Goal: Information Seeking & Learning: Find specific fact

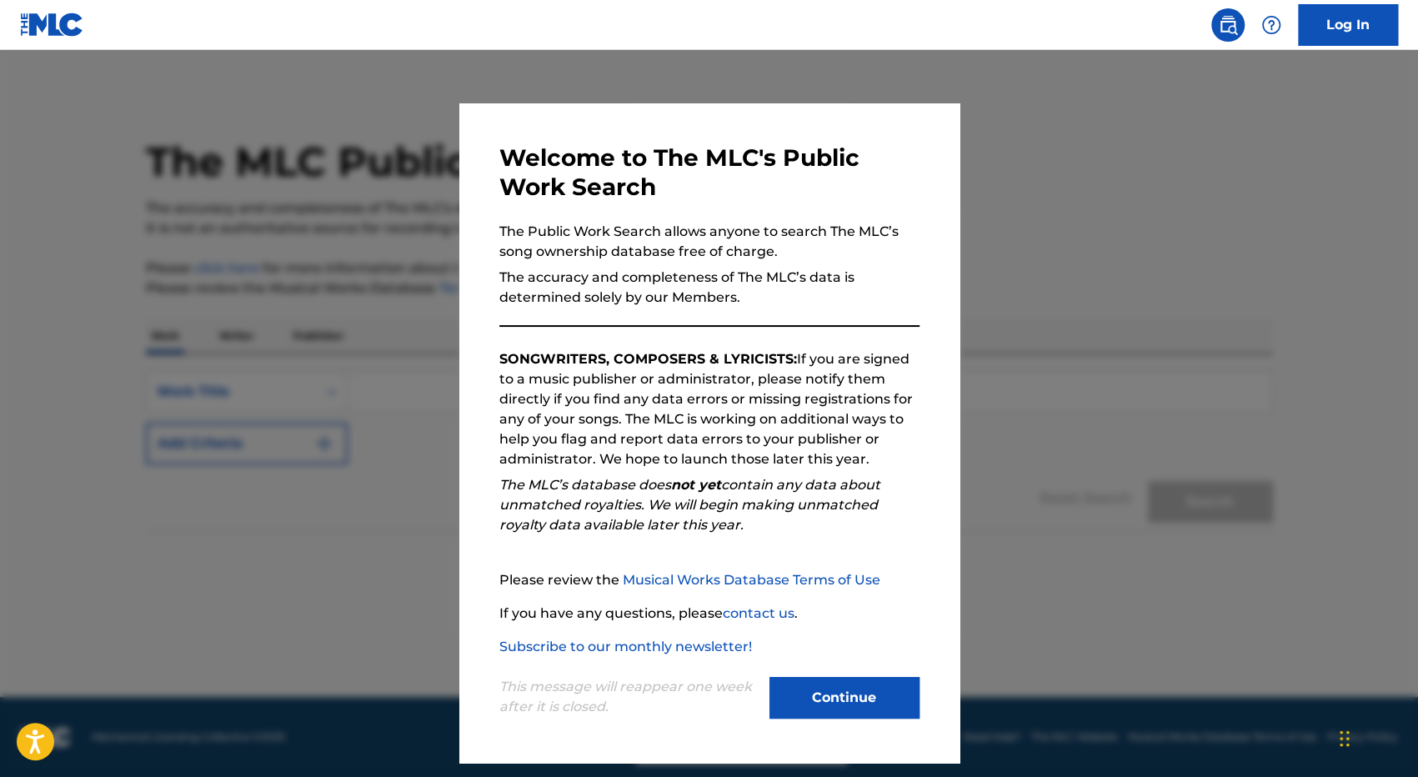
click at [867, 693] on button "Continue" at bounding box center [845, 698] width 150 height 42
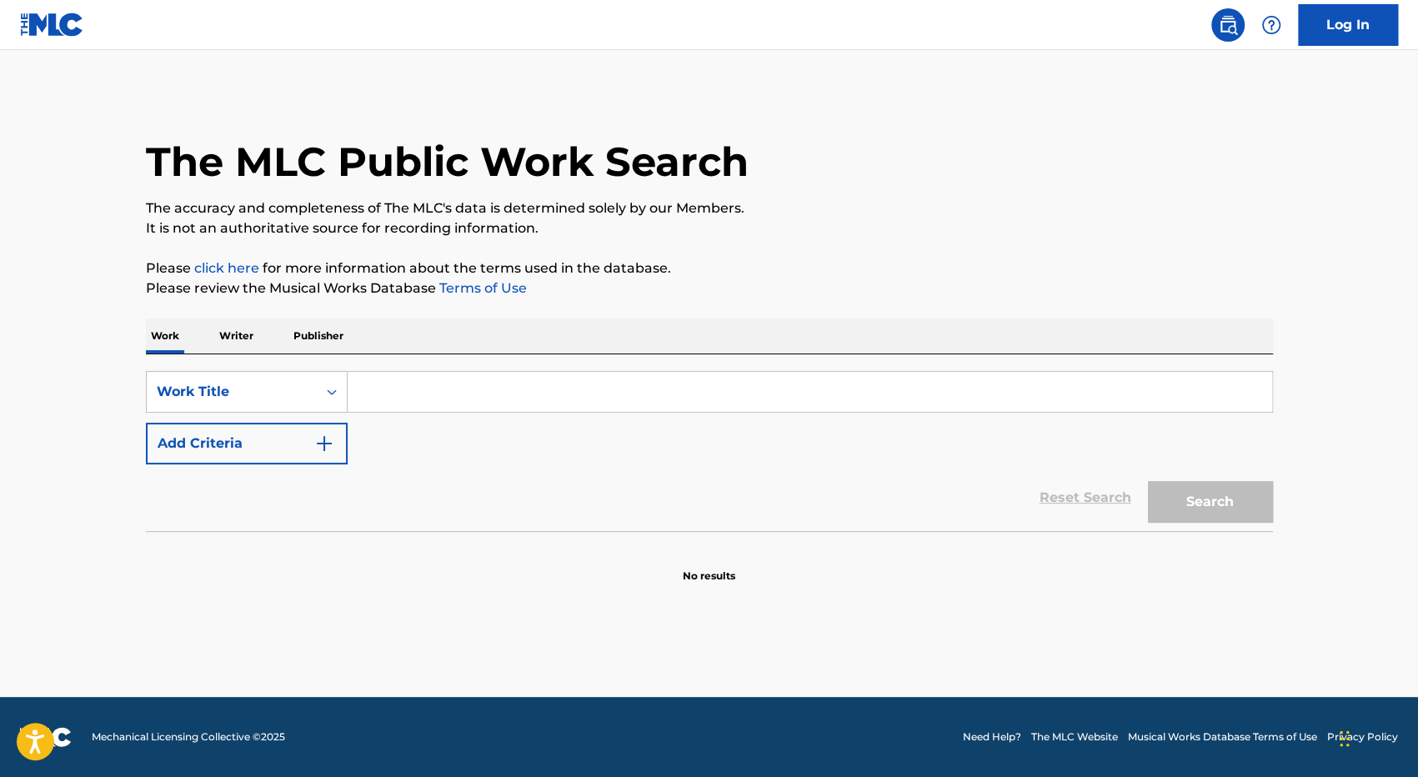
click at [415, 393] on input "Search Form" at bounding box center [810, 392] width 925 height 40
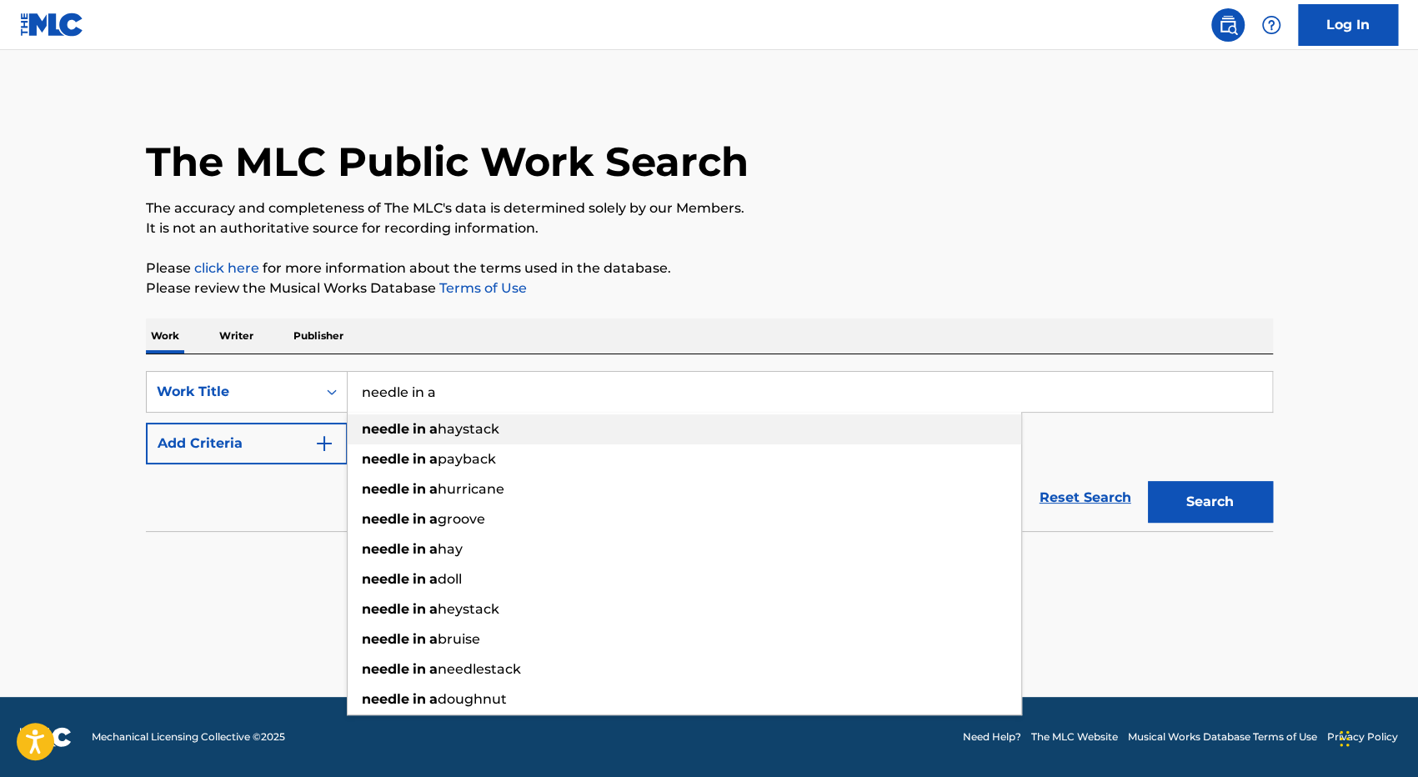
type input "needle in a"
click at [424, 433] on strong "in" at bounding box center [419, 429] width 13 height 16
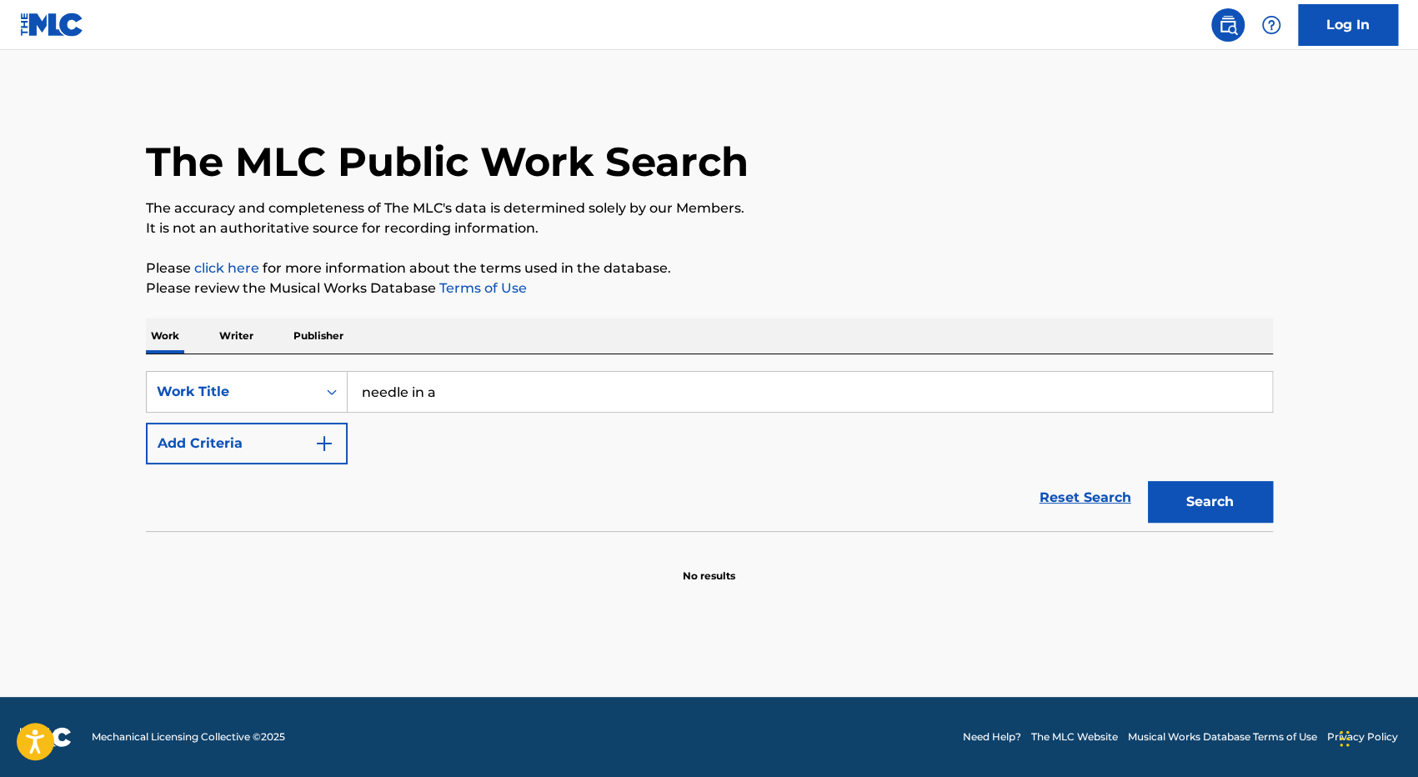
click at [317, 445] on img "Search Form" at bounding box center [324, 444] width 20 height 20
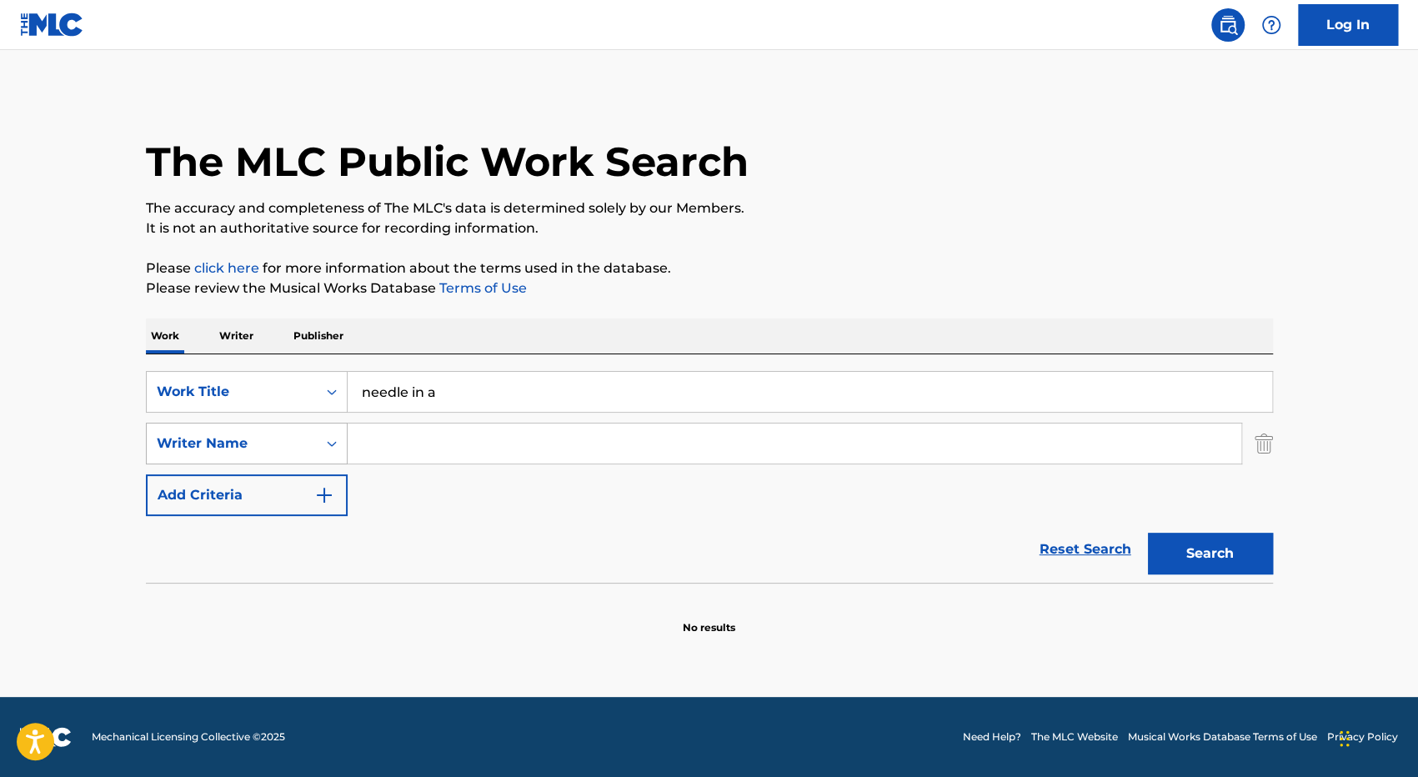
click at [333, 444] on icon "Search Form" at bounding box center [332, 443] width 17 height 17
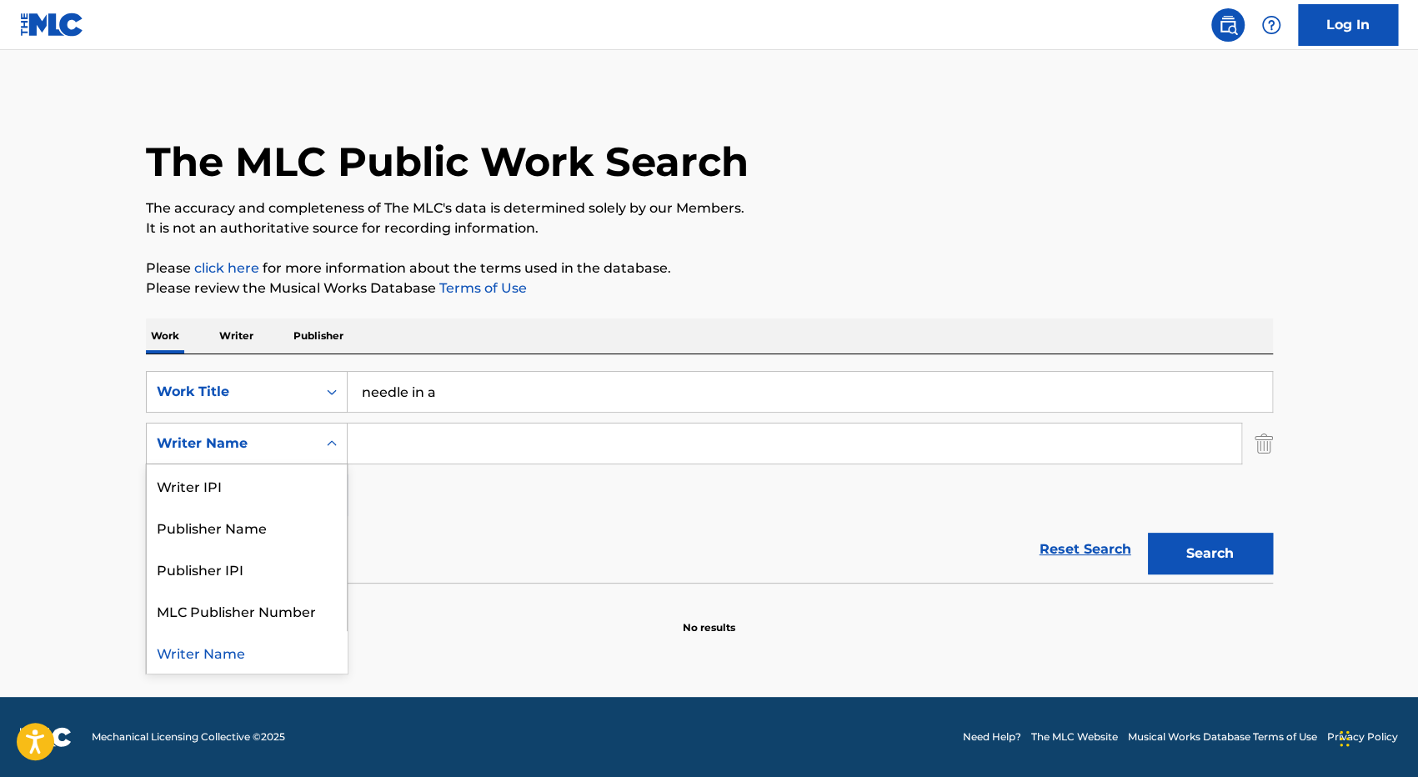
click at [1213, 561] on button "Search" at bounding box center [1210, 554] width 125 height 42
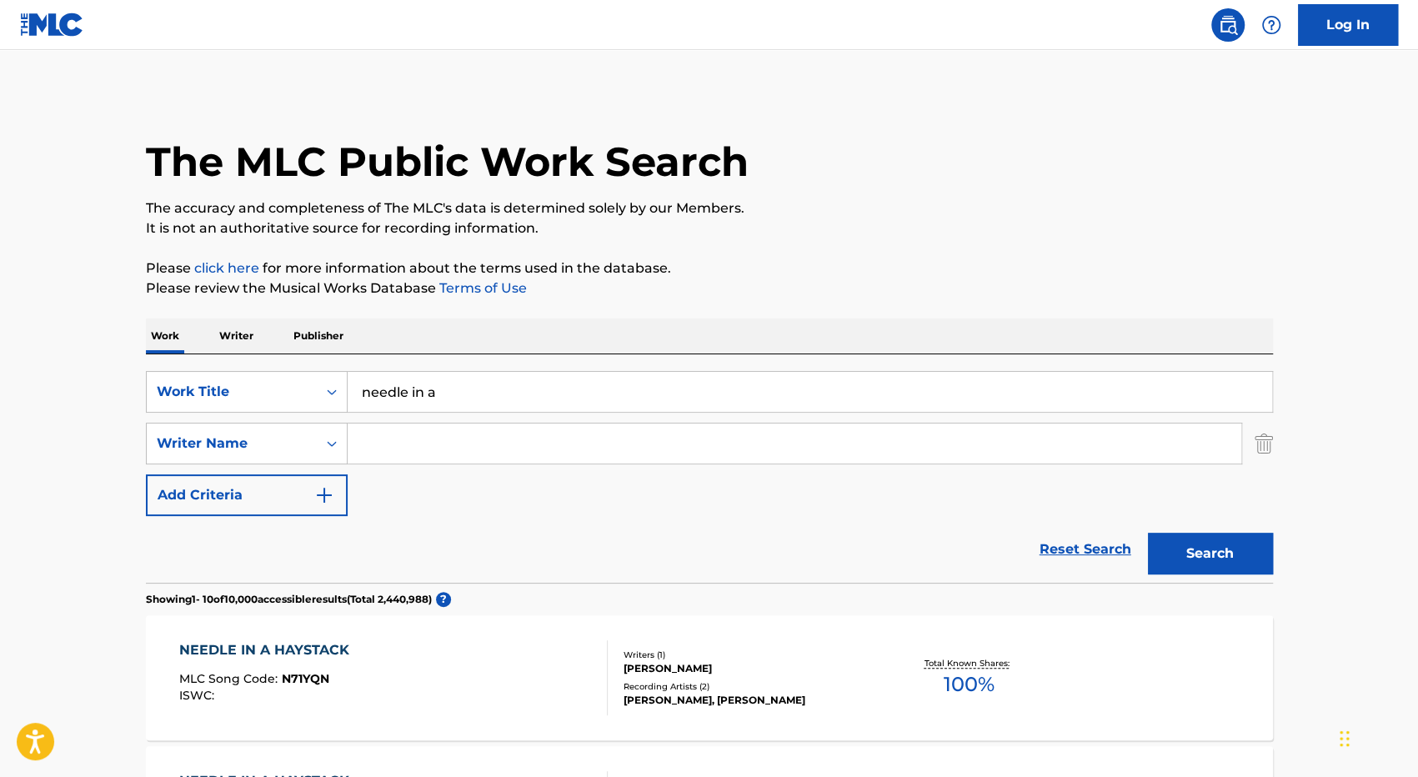
click at [391, 445] on input "Search Form" at bounding box center [795, 444] width 894 height 40
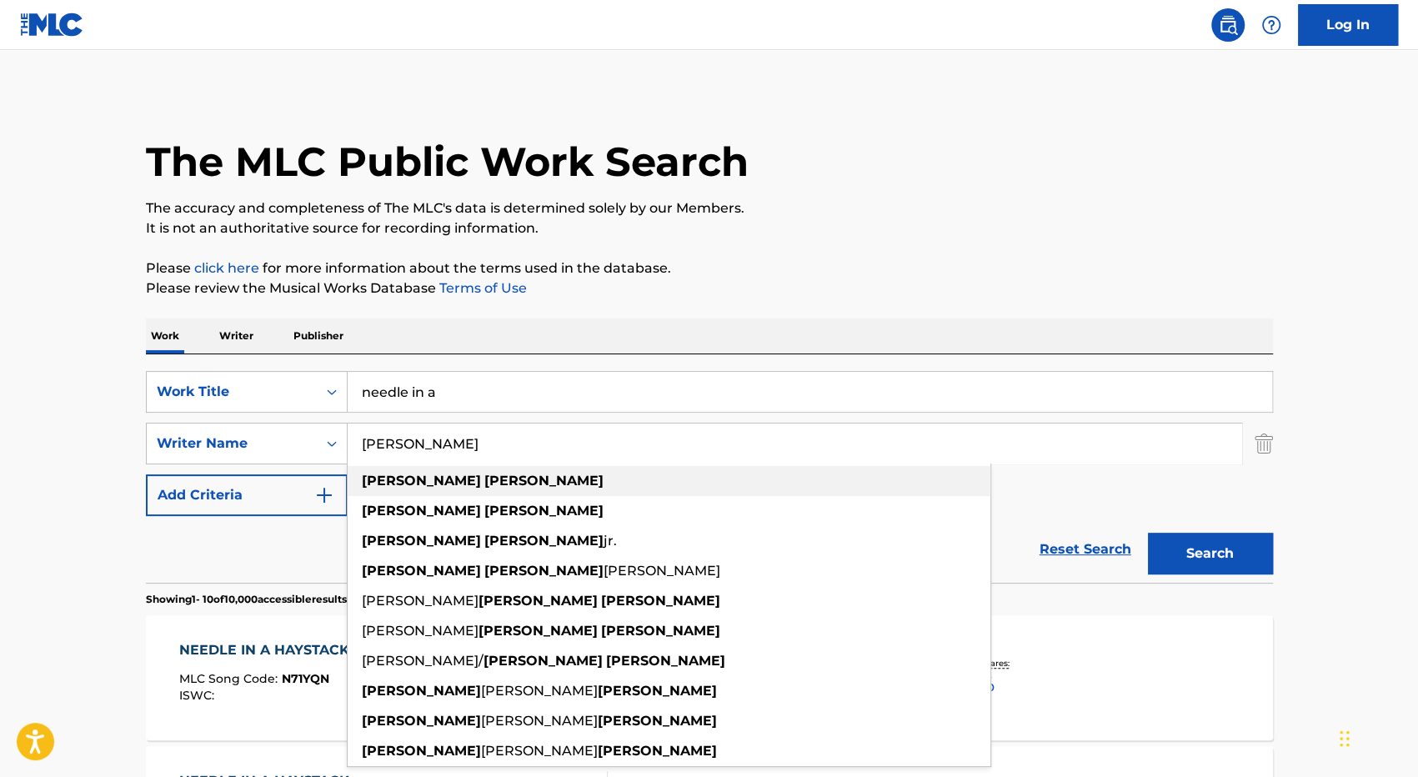
type input "[PERSON_NAME]"
click at [407, 477] on strong "[PERSON_NAME]" at bounding box center [421, 481] width 119 height 16
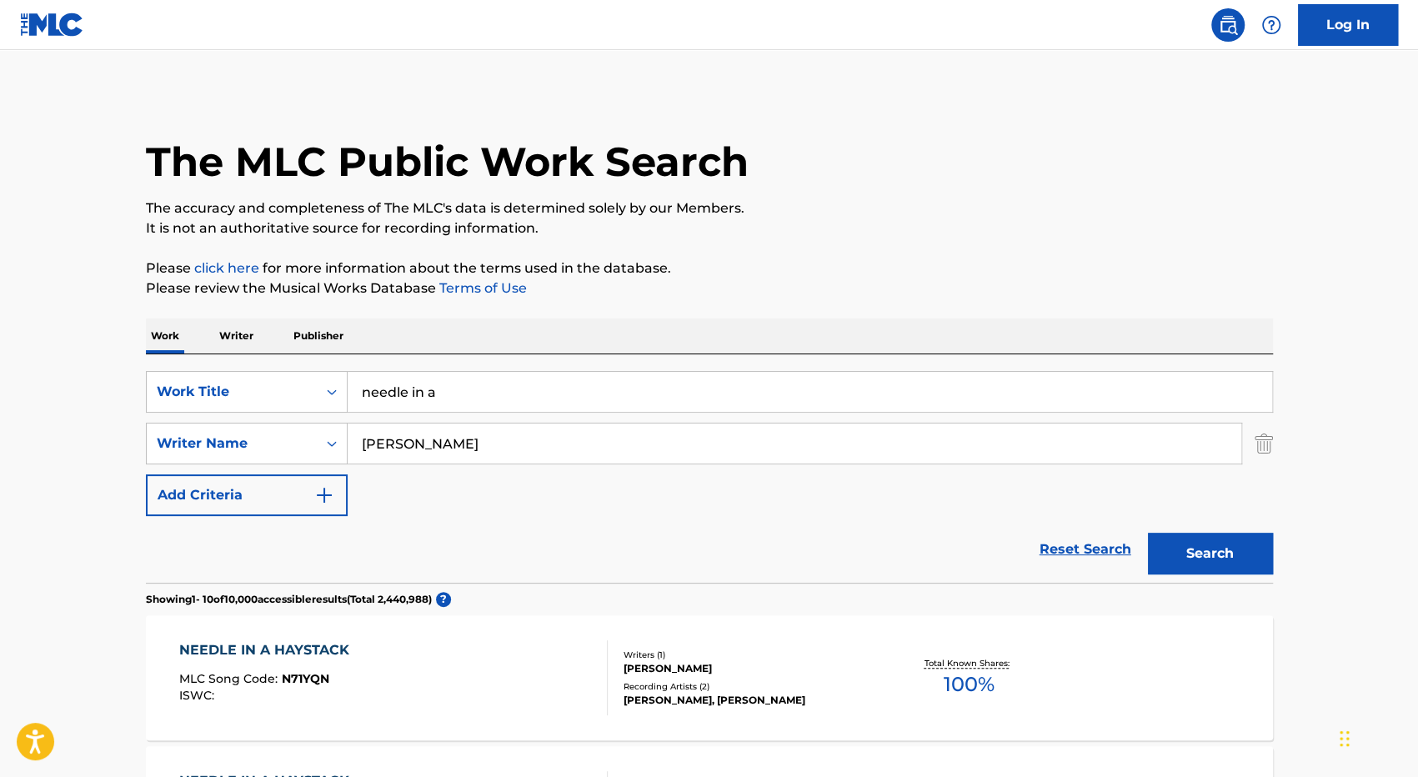
click at [1204, 548] on button "Search" at bounding box center [1210, 554] width 125 height 42
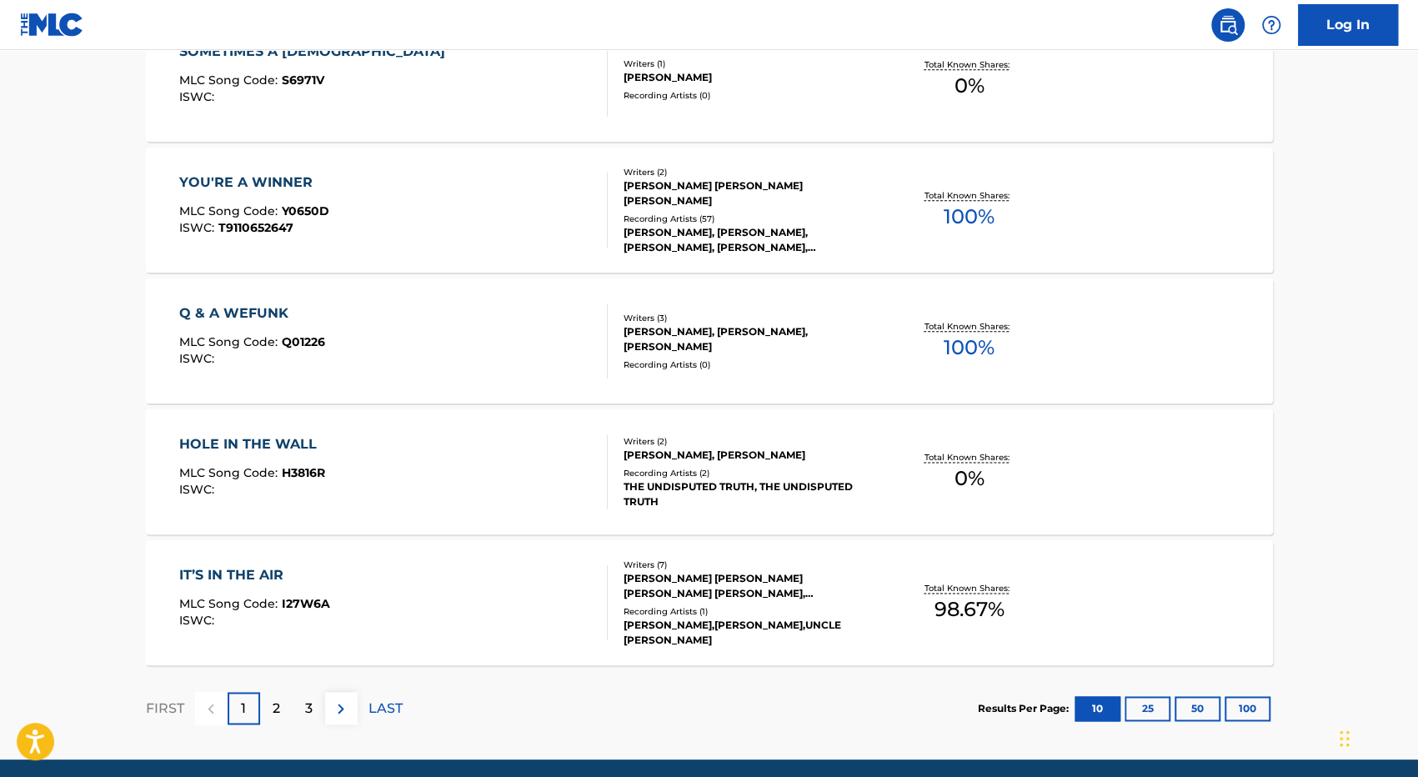
scroll to position [1315, 0]
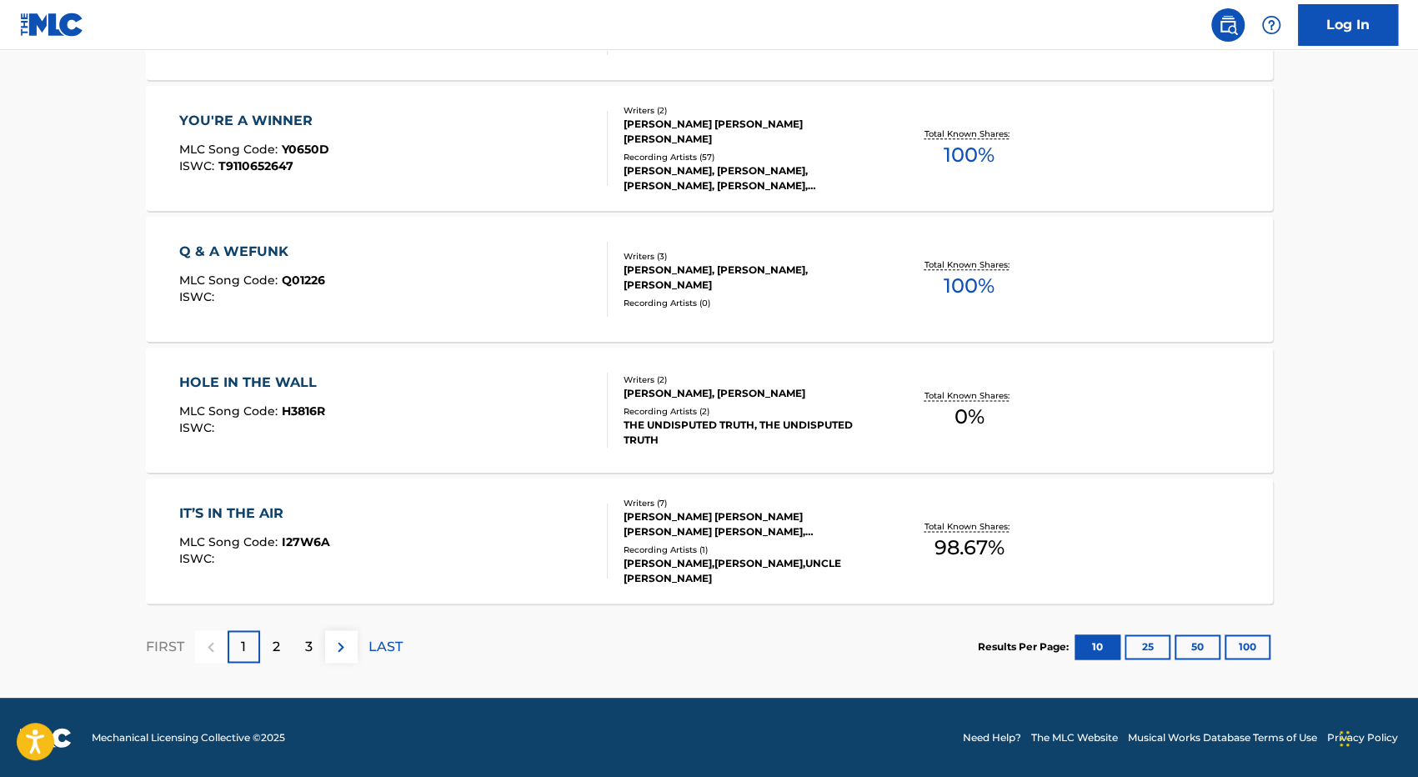
click at [274, 641] on p "2" at bounding box center [277, 647] width 8 height 20
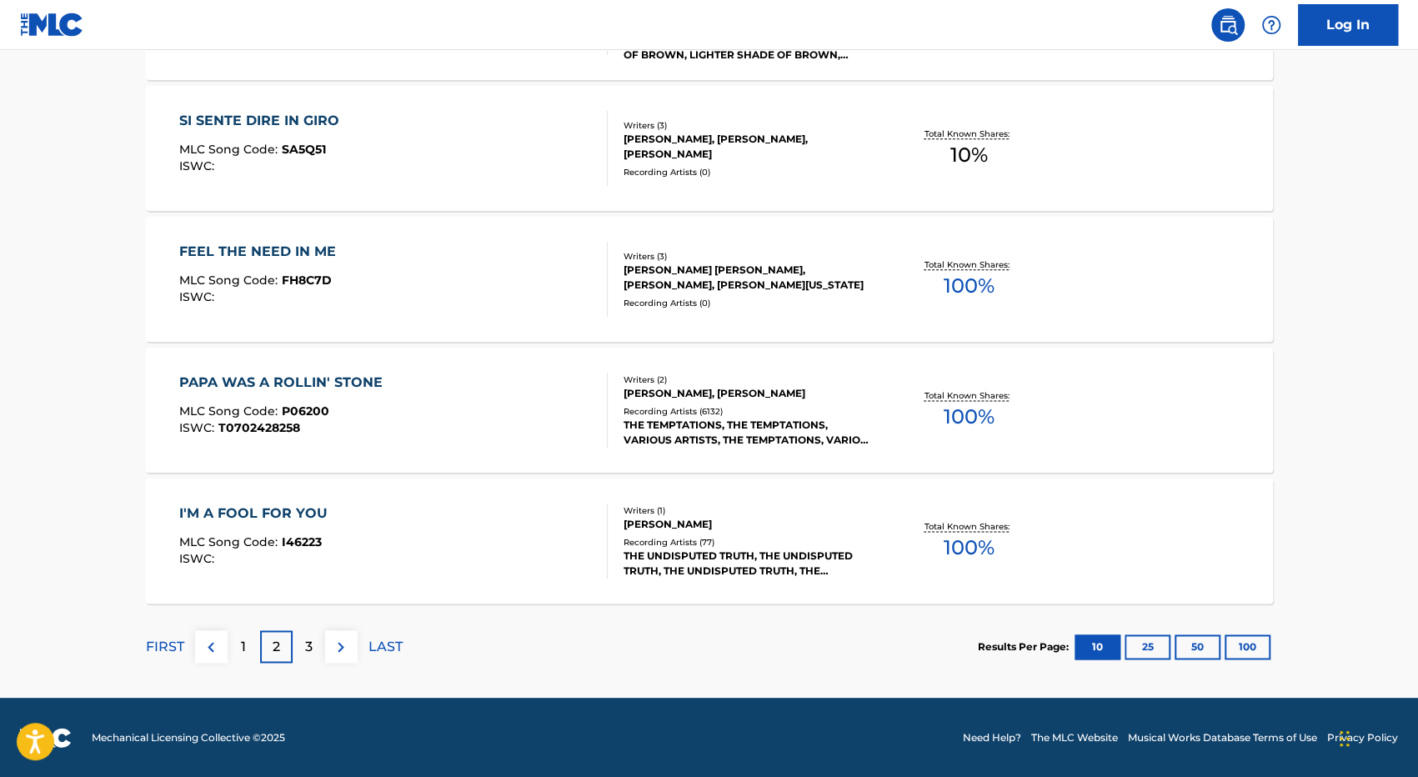
click at [309, 645] on p "3" at bounding box center [309, 647] width 8 height 20
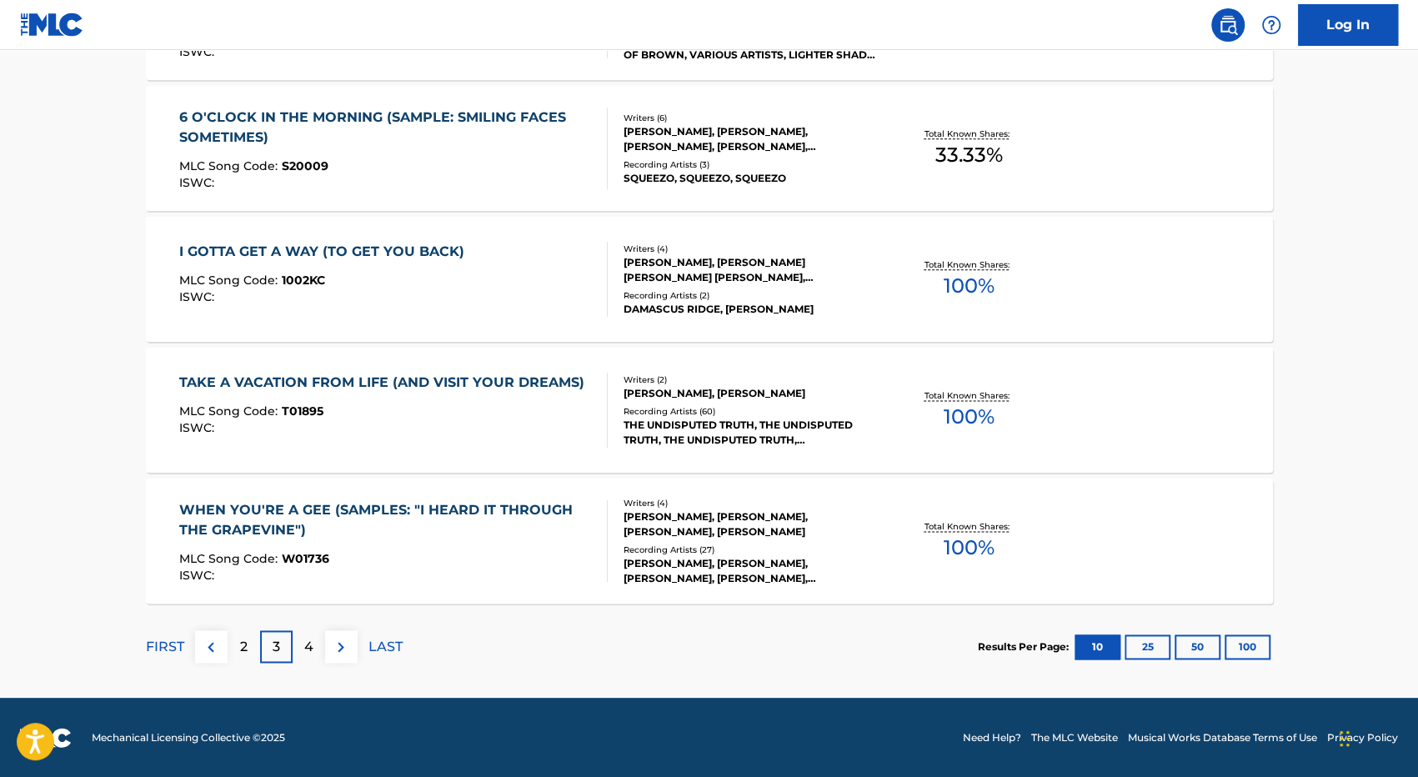
click at [319, 644] on div "4" at bounding box center [309, 646] width 33 height 33
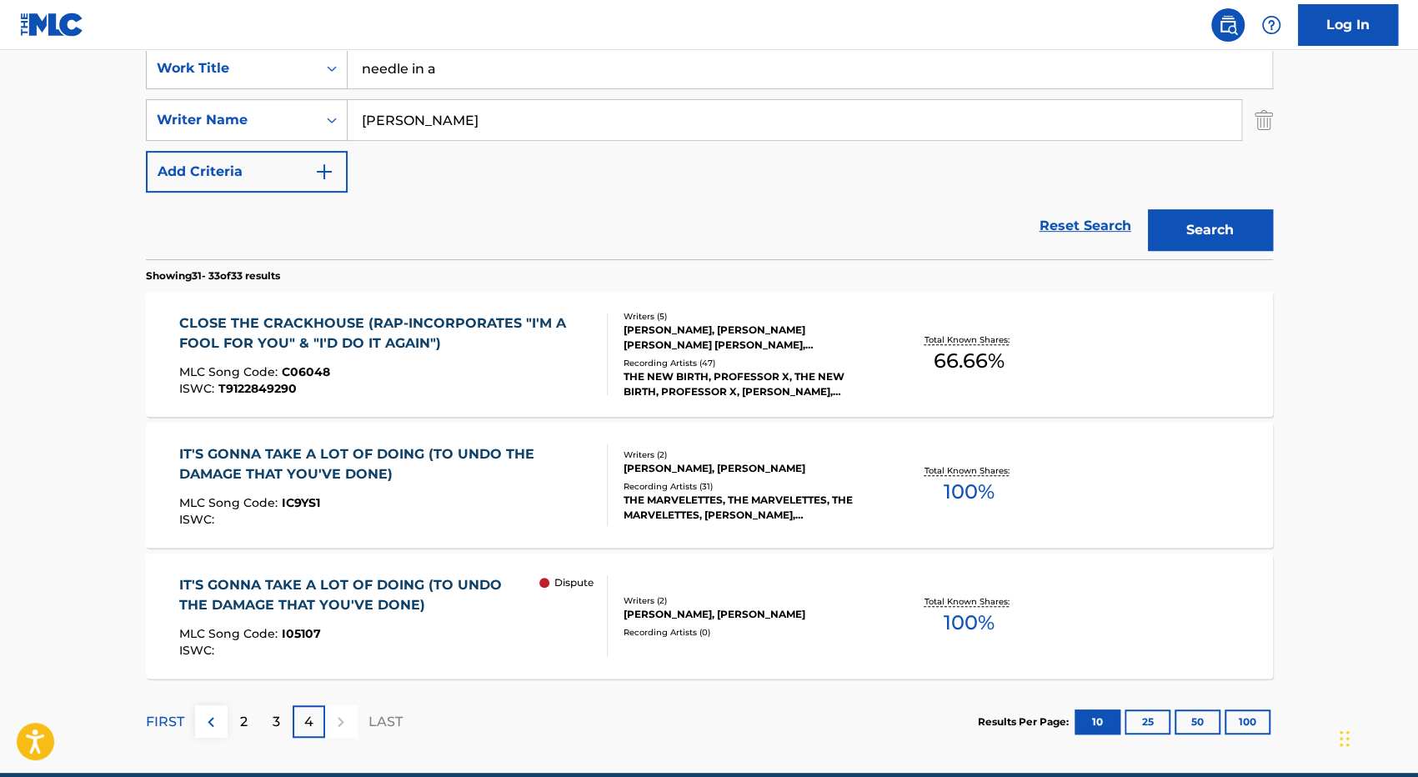
scroll to position [399, 0]
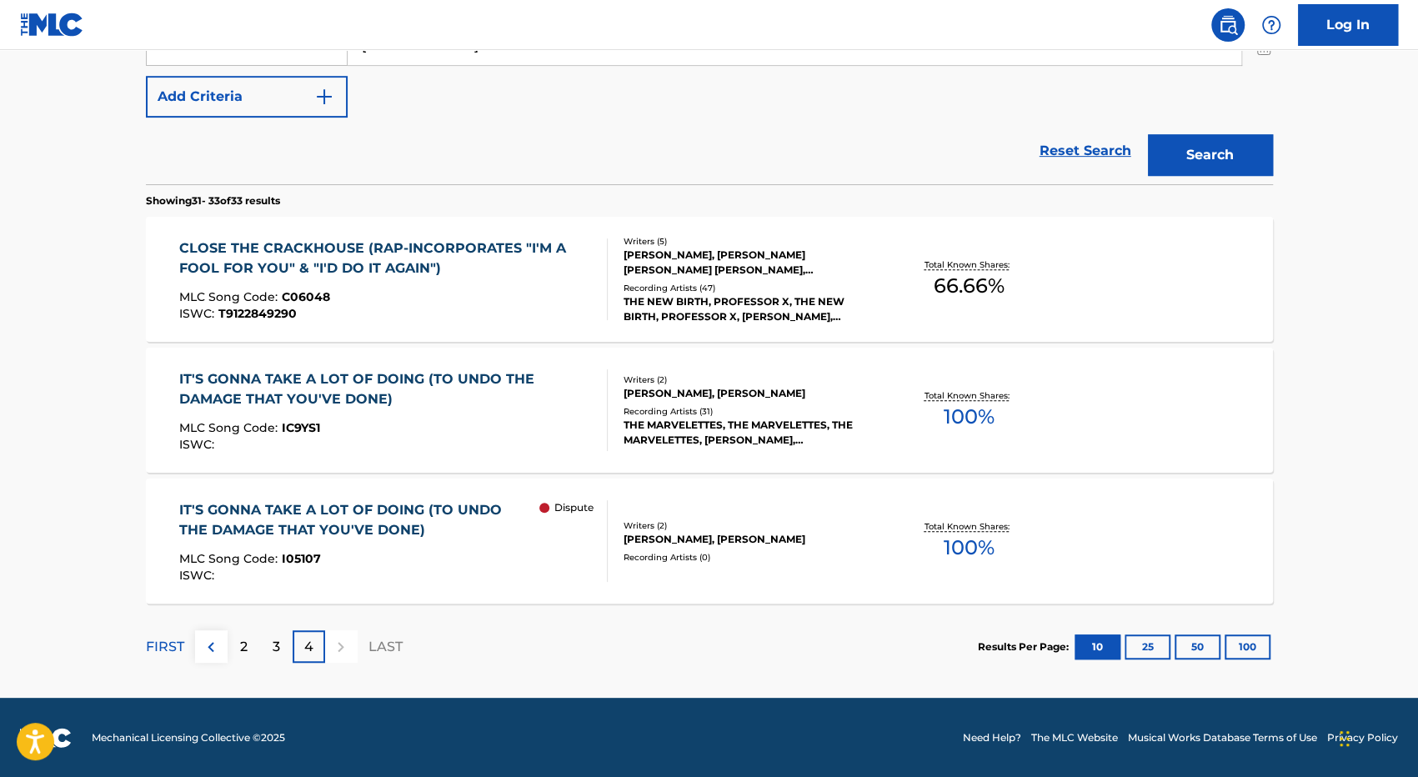
click at [210, 646] on img at bounding box center [211, 647] width 20 height 20
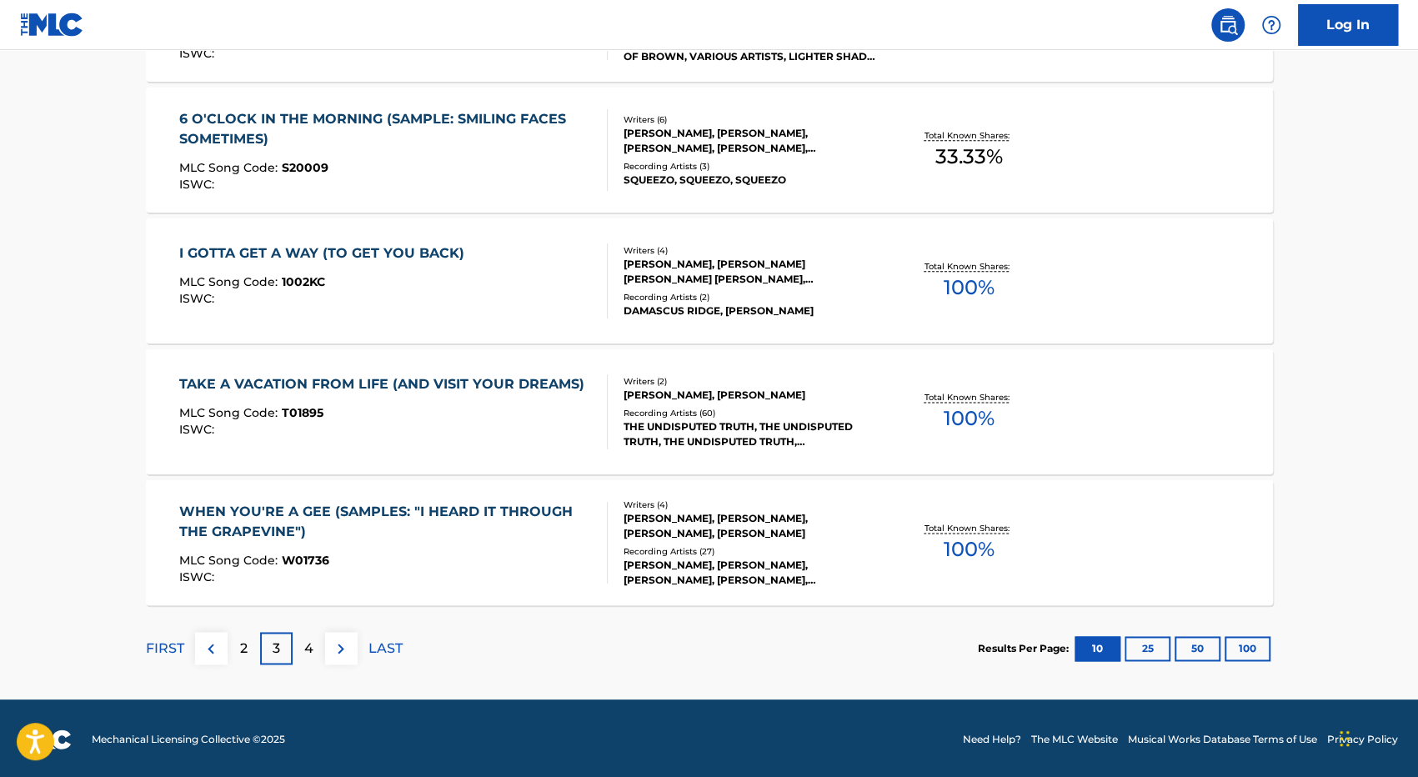
scroll to position [1315, 0]
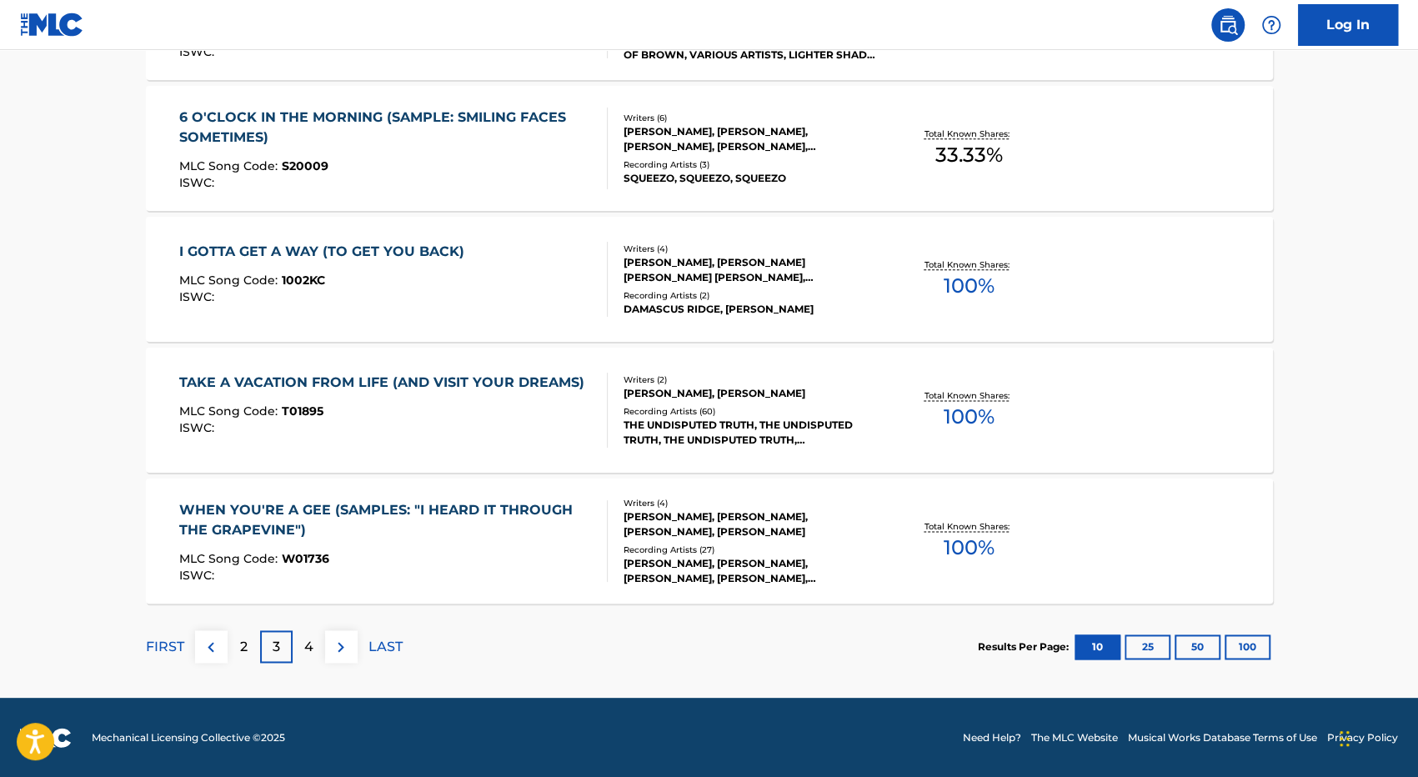
click at [214, 647] on img at bounding box center [211, 647] width 20 height 20
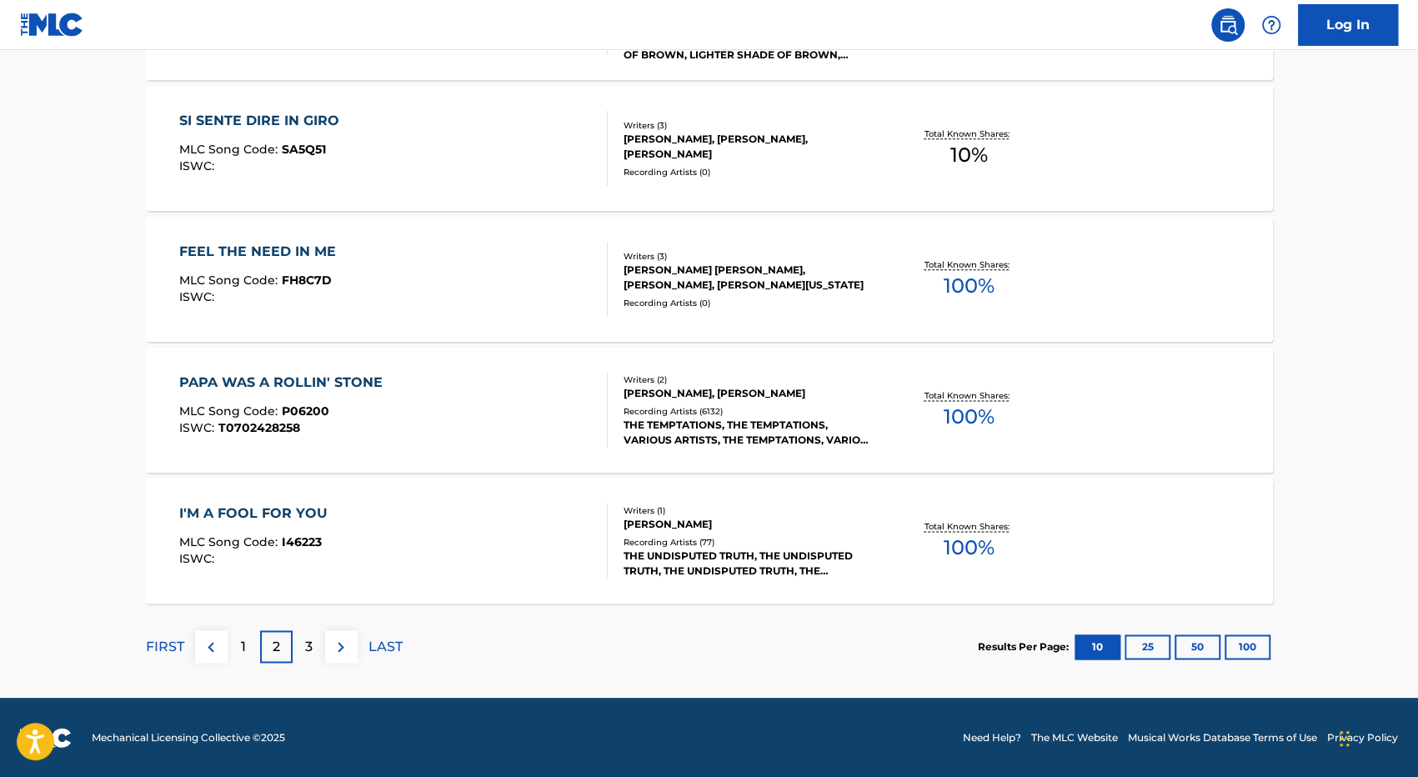
click at [243, 648] on p "1" at bounding box center [243, 647] width 5 height 20
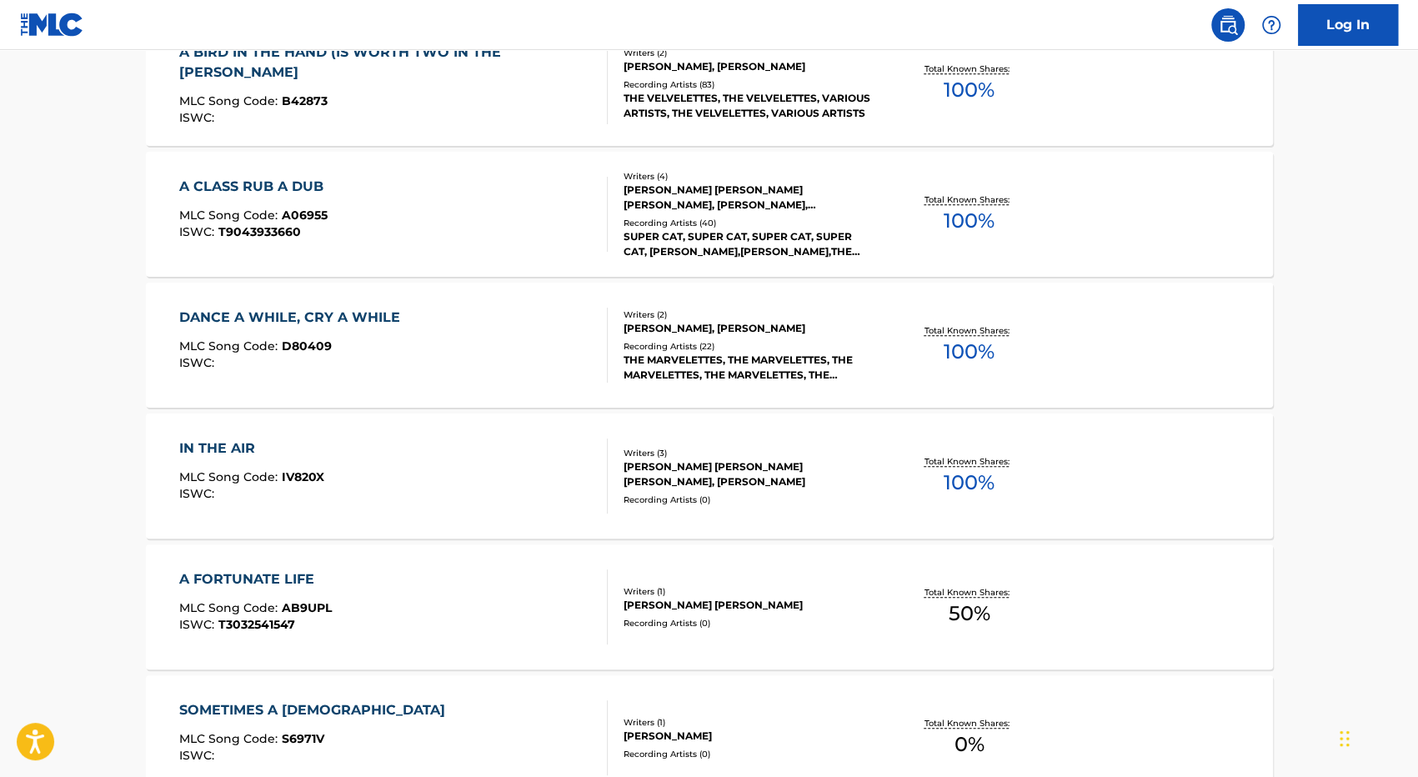
scroll to position [398, 0]
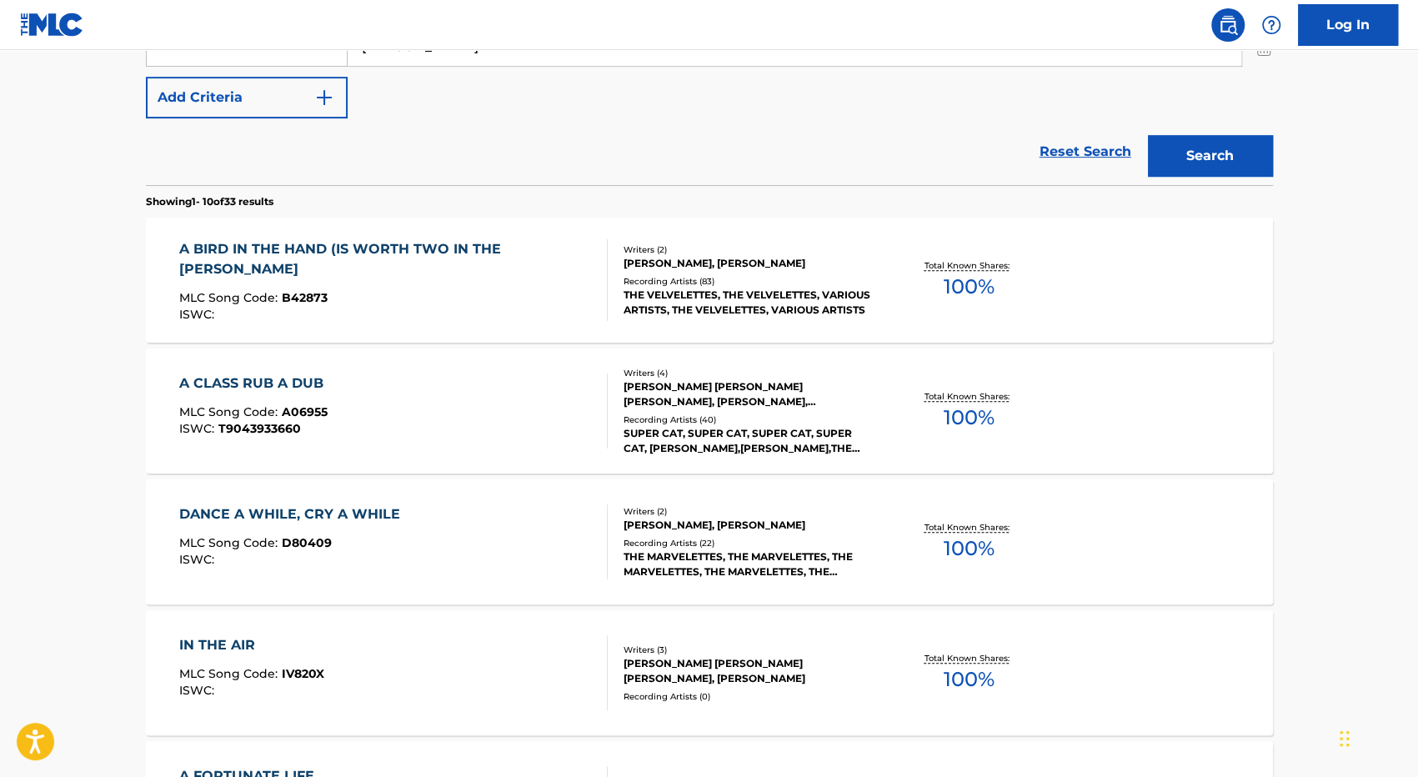
click at [690, 298] on div "THE VELVELETTES, THE VELVELETTES, VARIOUS ARTISTS, THE VELVELETTES, VARIOUS ART…" at bounding box center [750, 303] width 252 height 30
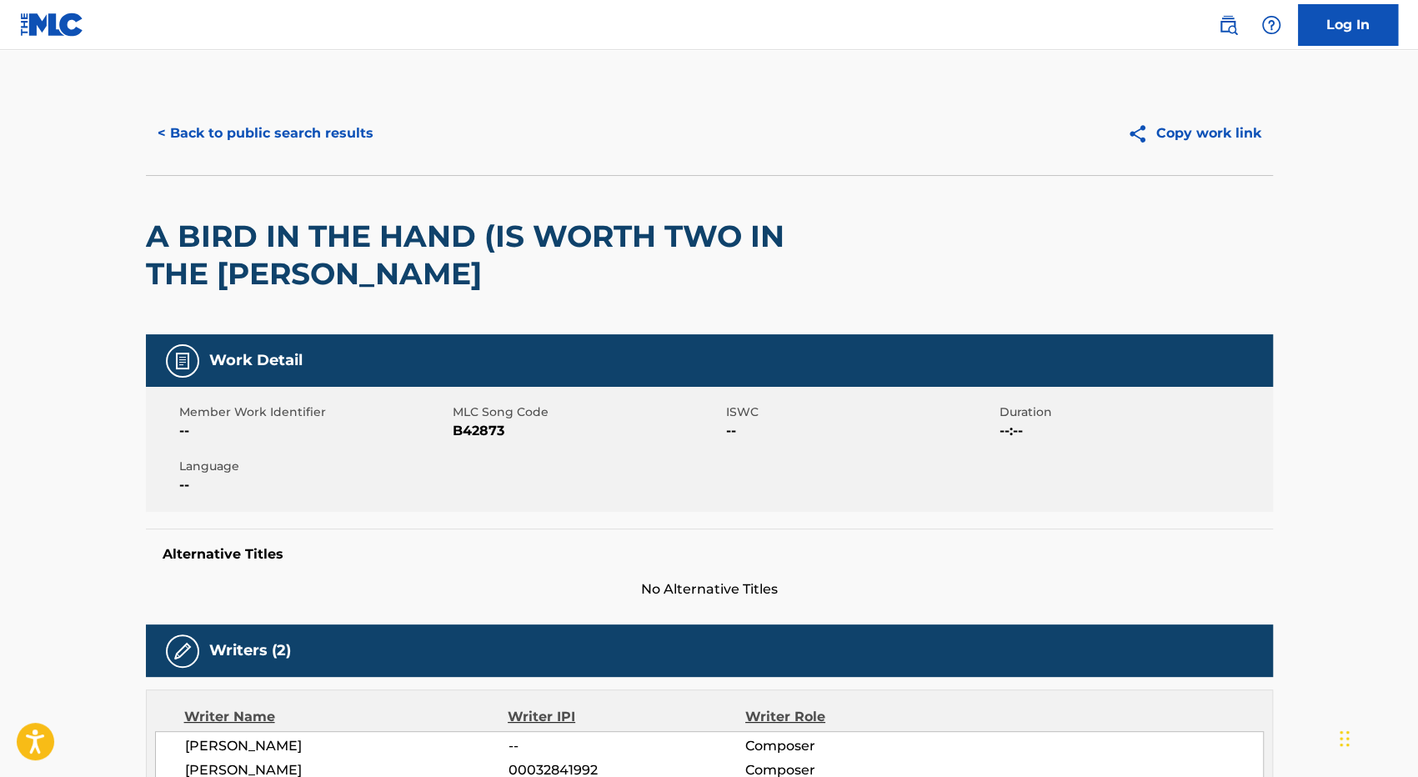
click at [289, 133] on button "< Back to public search results" at bounding box center [265, 134] width 239 height 42
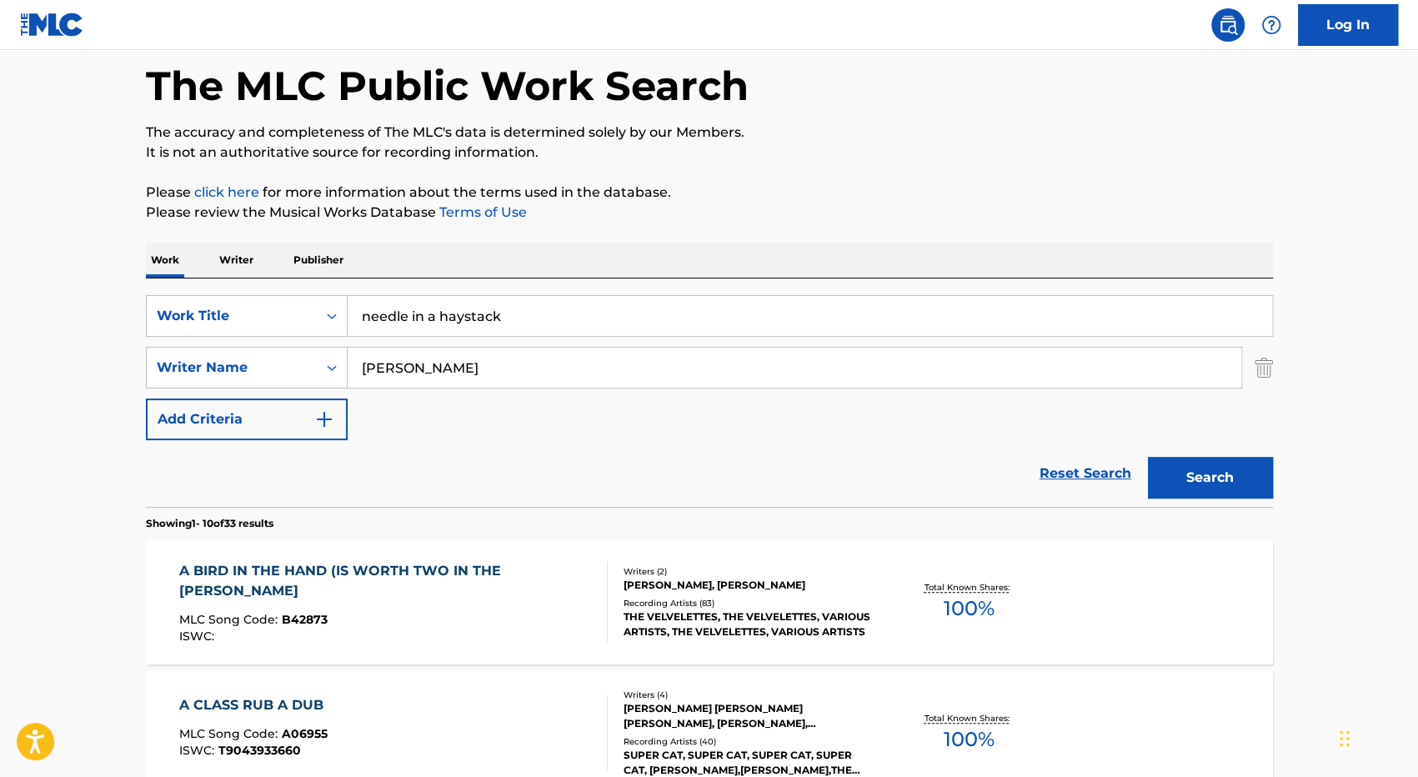
click at [486, 364] on input "[PERSON_NAME]" at bounding box center [795, 368] width 894 height 40
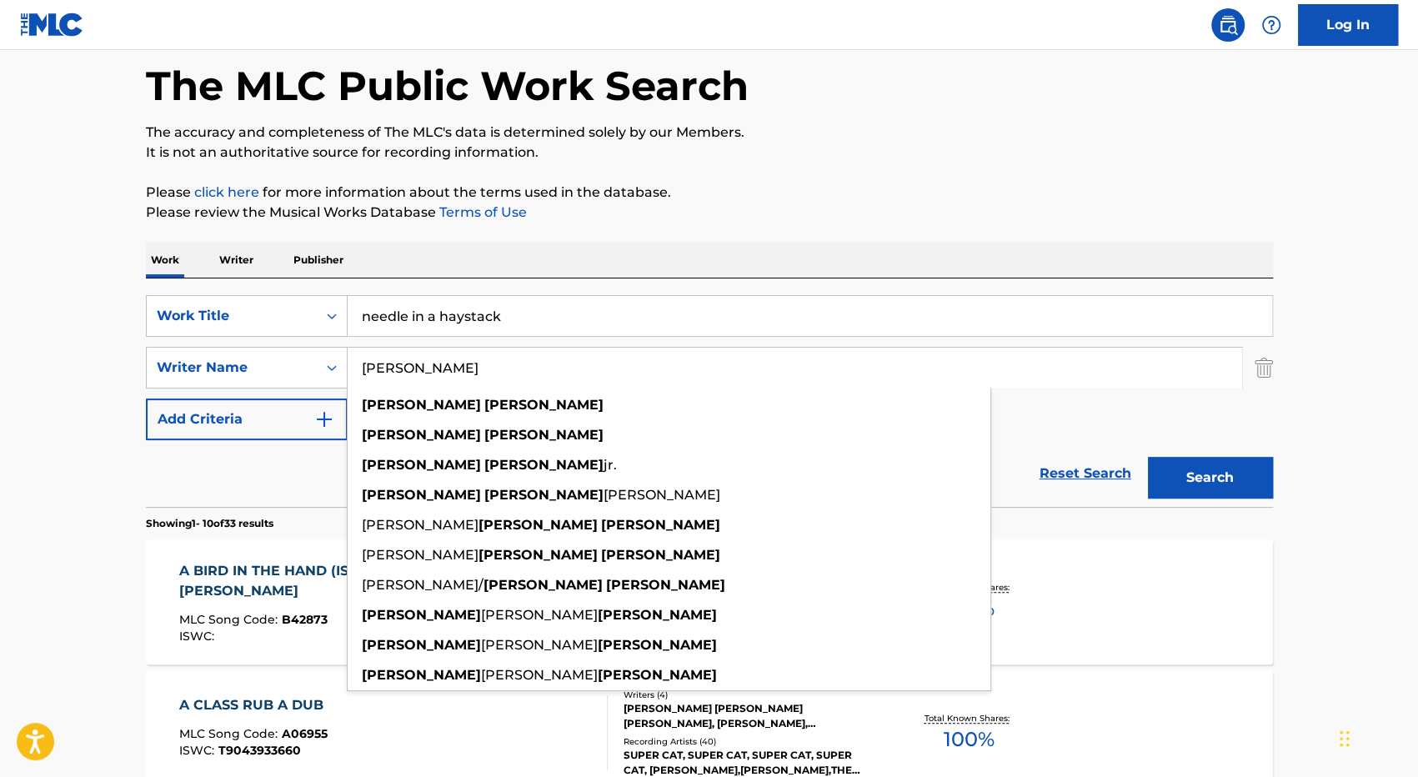
drag, startPoint x: 489, startPoint y: 364, endPoint x: 355, endPoint y: 361, distance: 133.4
click at [355, 361] on input "[PERSON_NAME]" at bounding box center [795, 368] width 894 height 40
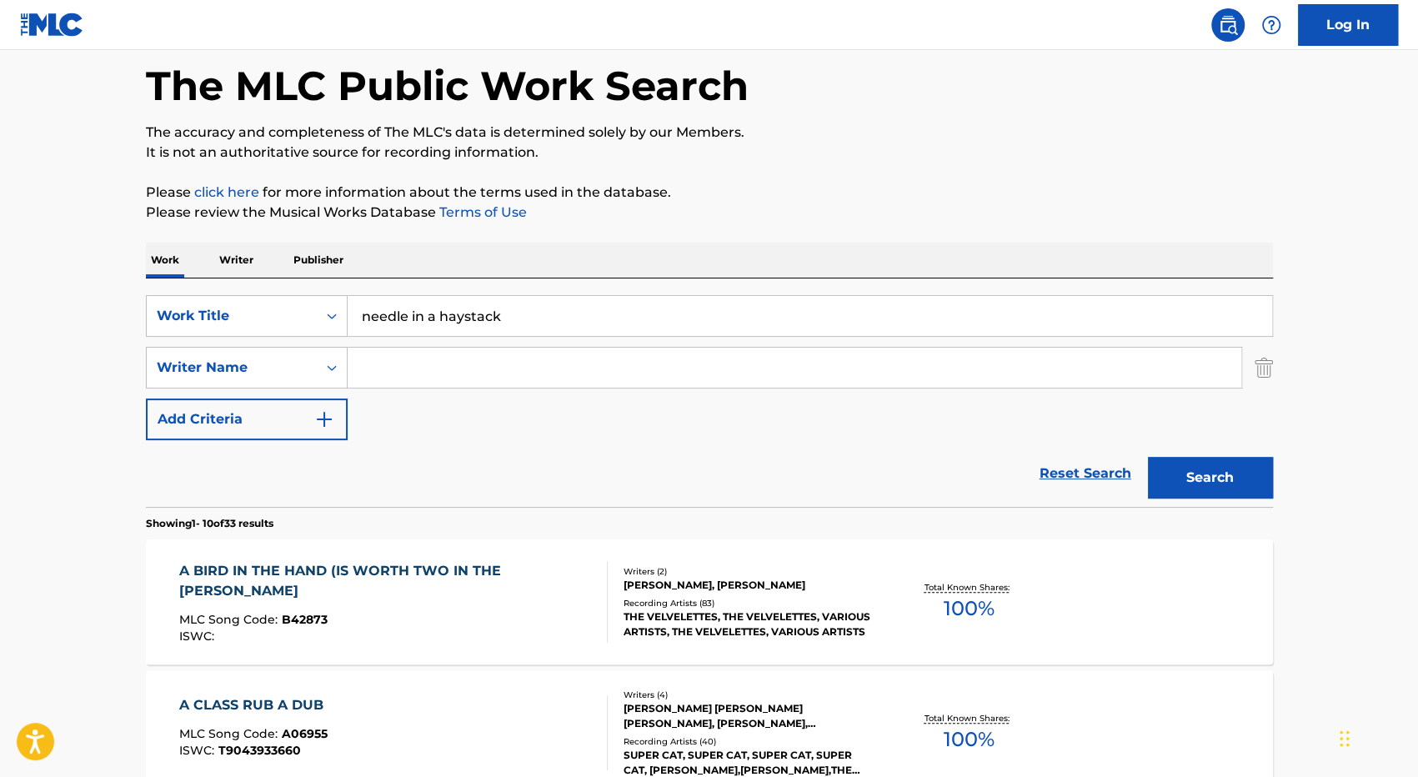
click at [1202, 470] on button "Search" at bounding box center [1210, 478] width 125 height 42
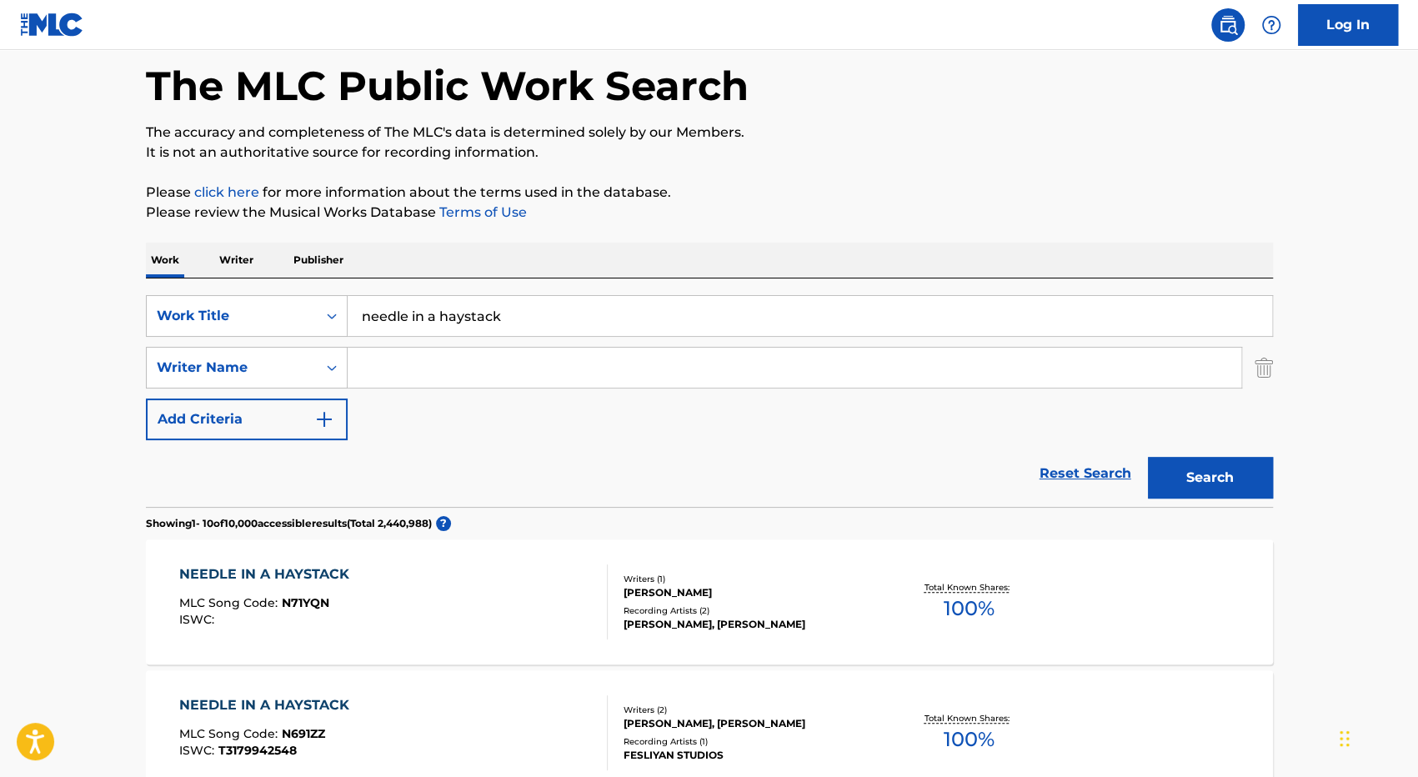
click at [320, 413] on img "Search Form" at bounding box center [324, 419] width 20 height 20
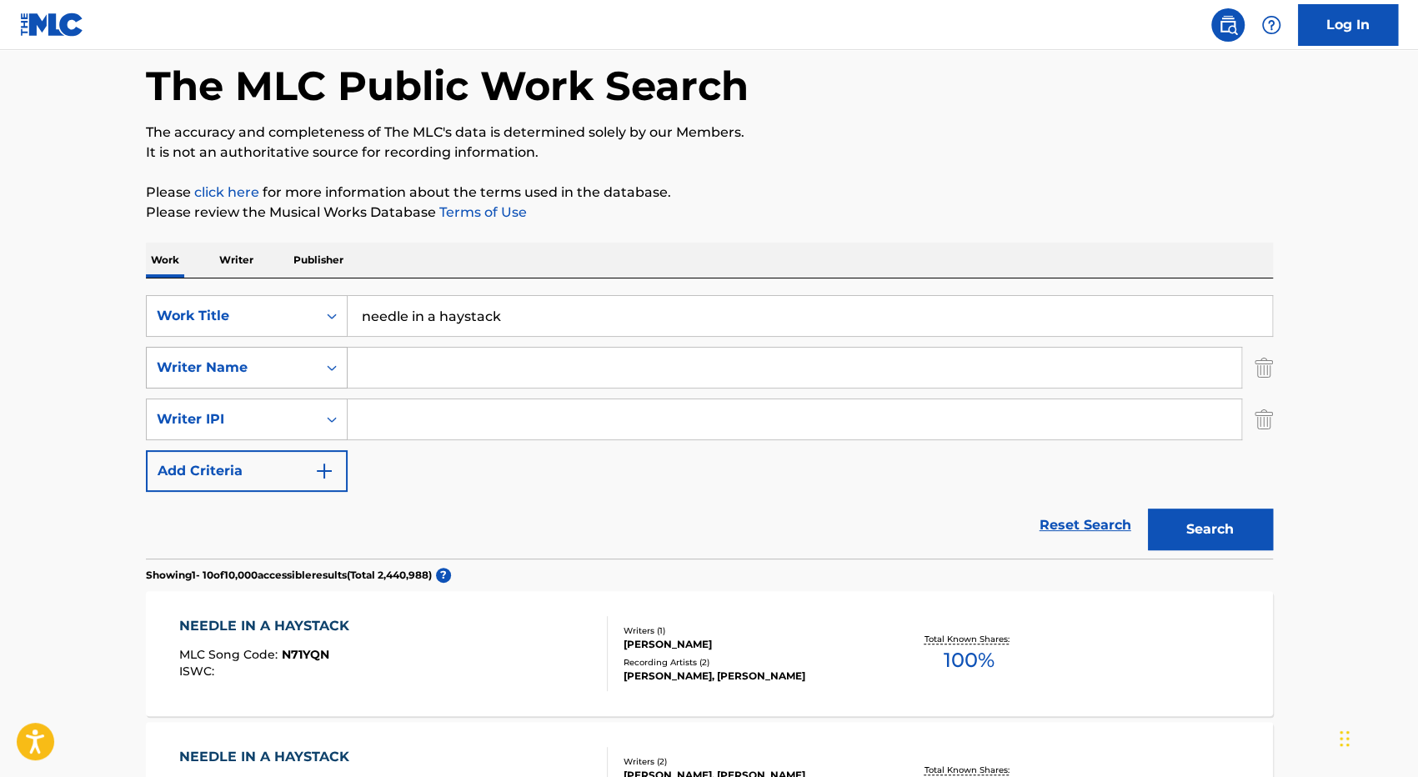
click at [335, 365] on icon "Search Form" at bounding box center [332, 367] width 17 height 17
click at [439, 369] on input "Search Form" at bounding box center [795, 368] width 894 height 40
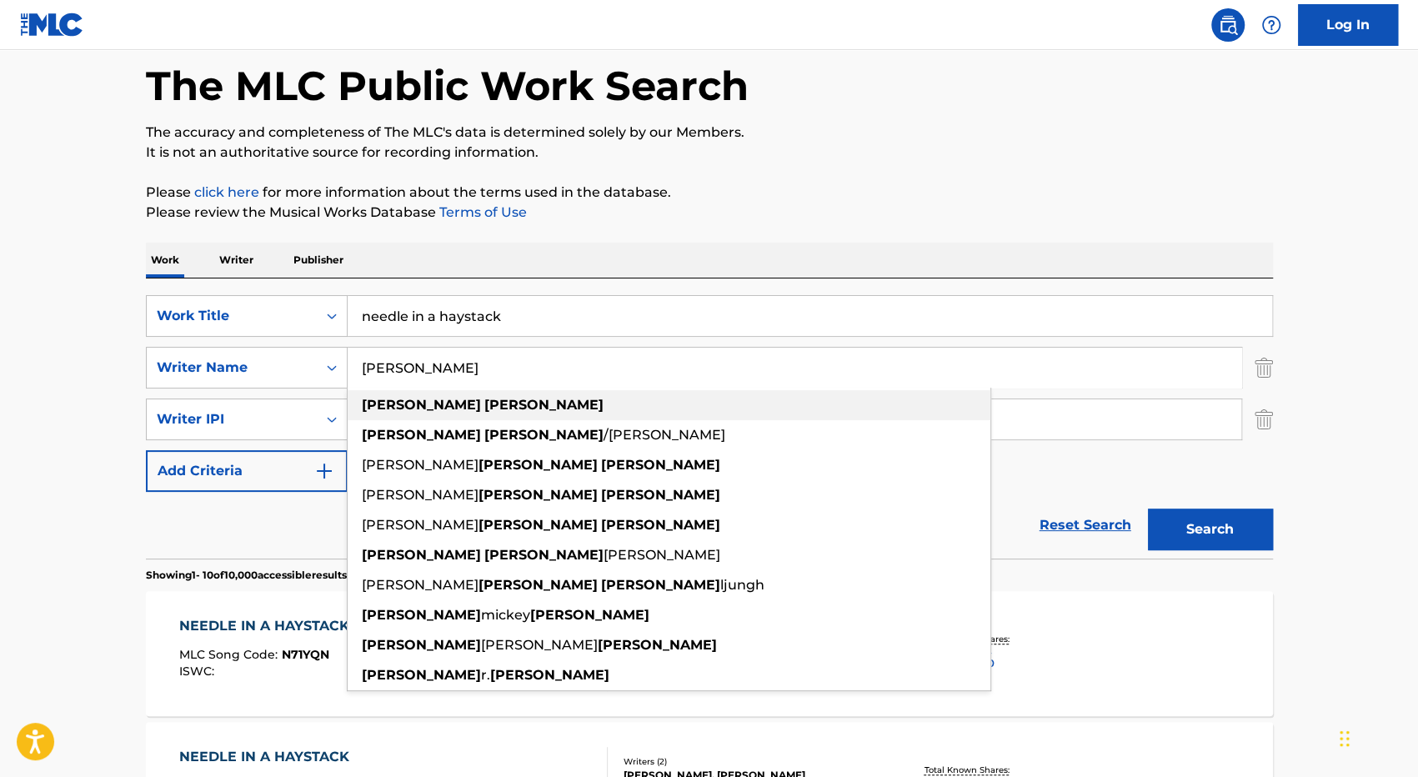
click at [484, 404] on strong "[PERSON_NAME]" at bounding box center [543, 405] width 119 height 16
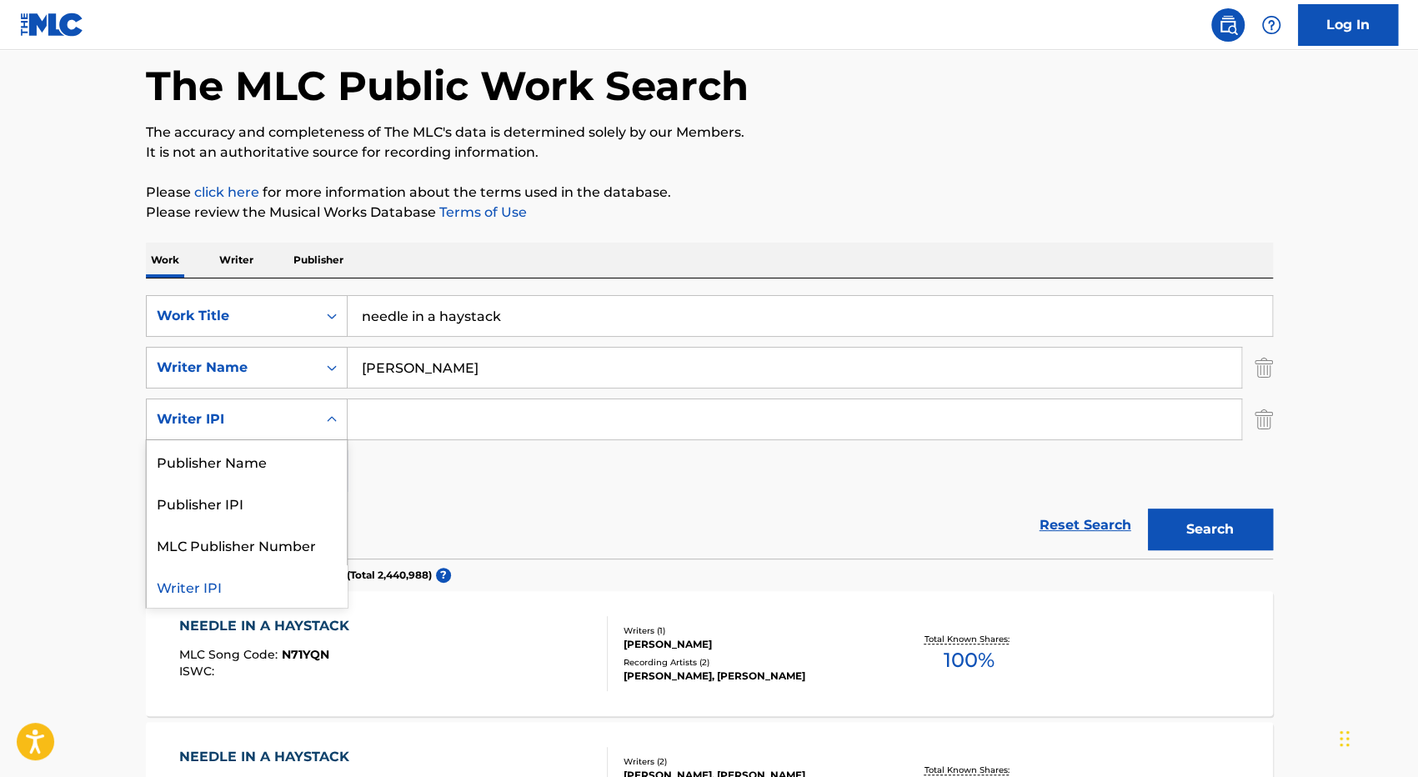
click at [330, 419] on icon "Search Form" at bounding box center [332, 419] width 10 height 6
click at [388, 418] on input "Search Form" at bounding box center [795, 419] width 894 height 40
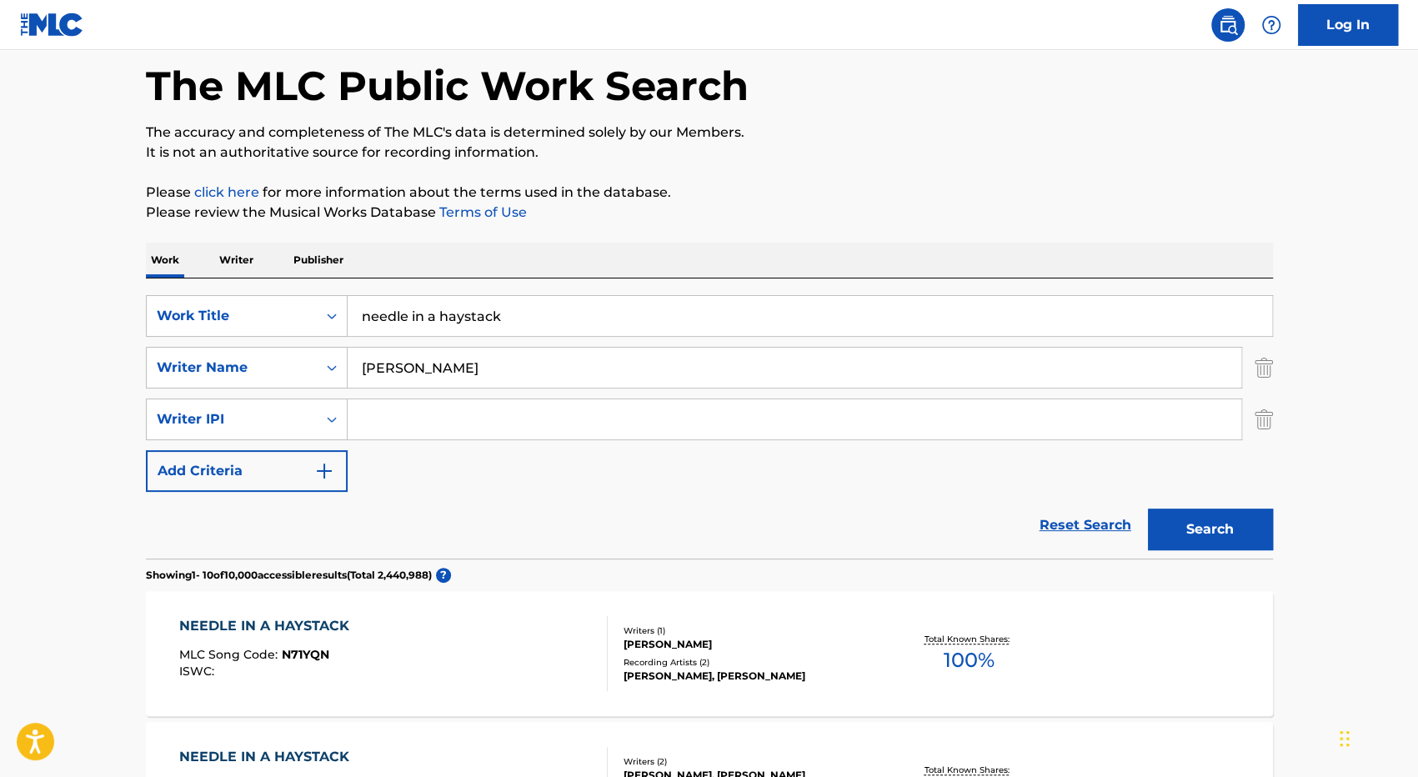
click at [1233, 538] on button "Search" at bounding box center [1210, 530] width 125 height 42
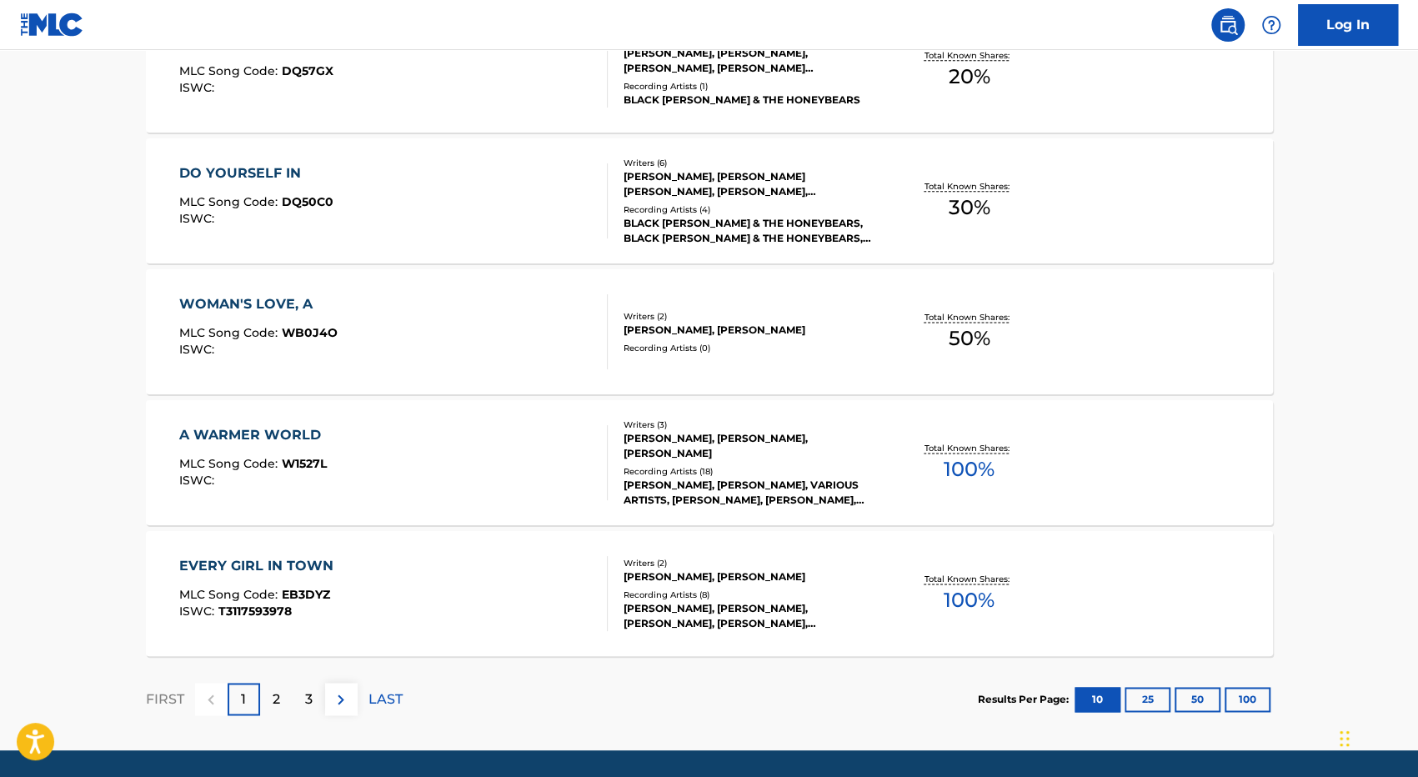
scroll to position [1367, 0]
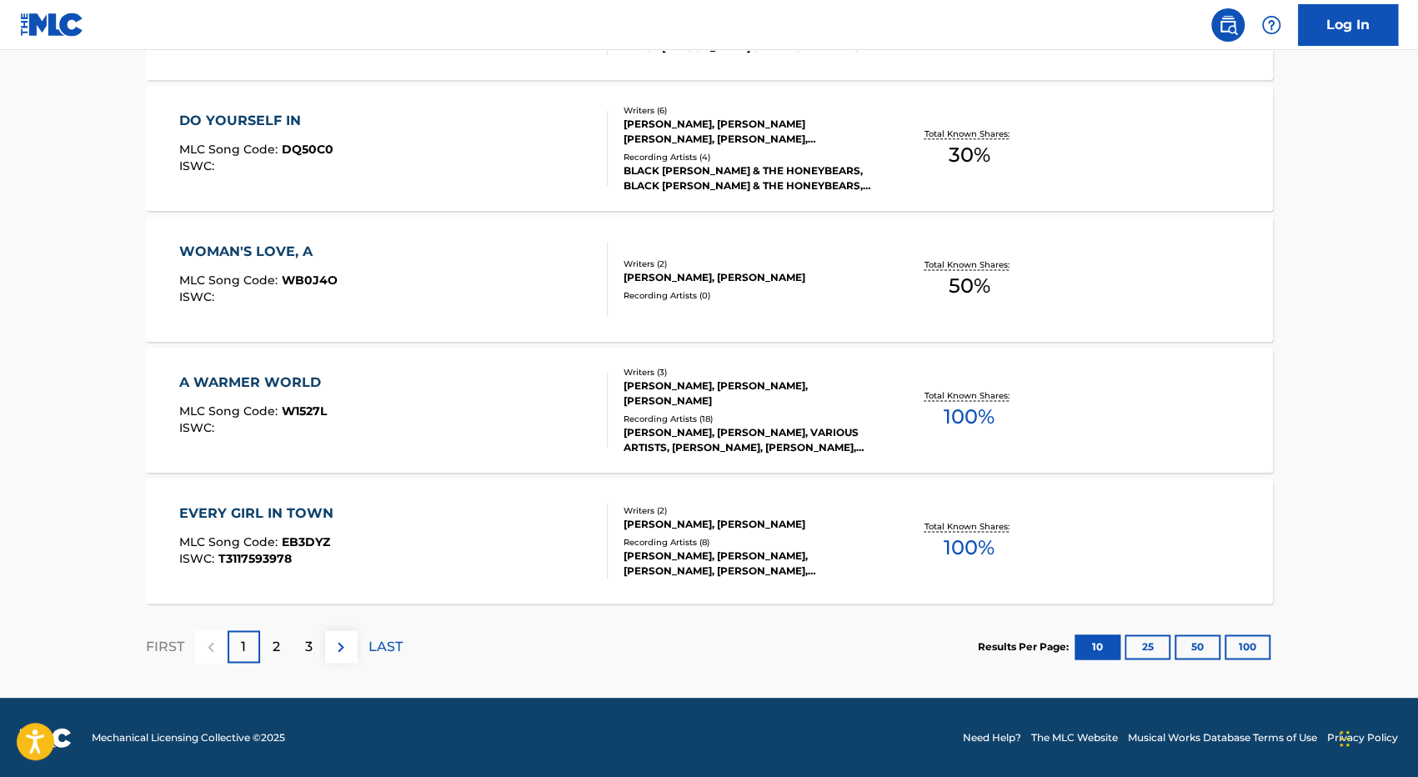
click at [270, 645] on div "2" at bounding box center [276, 646] width 33 height 33
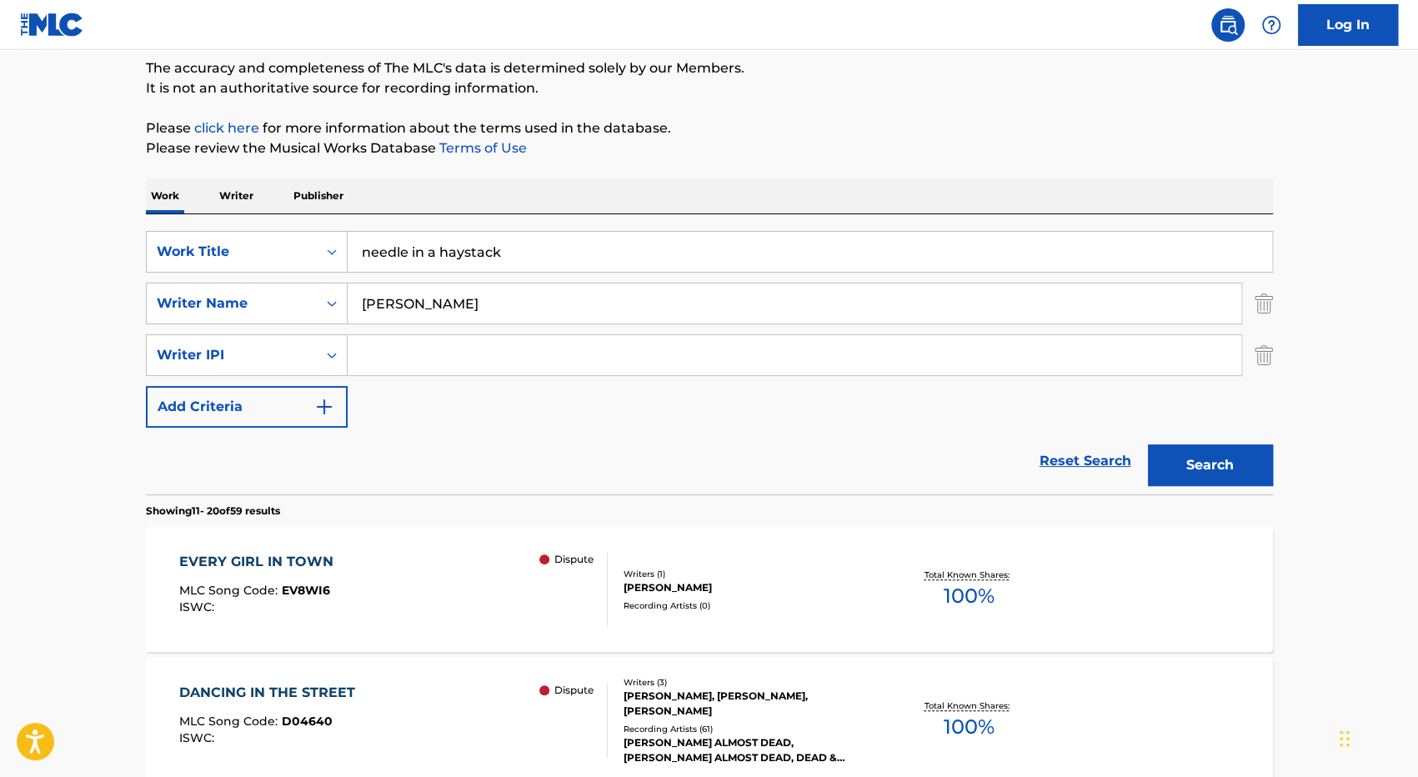
scroll to position [33, 0]
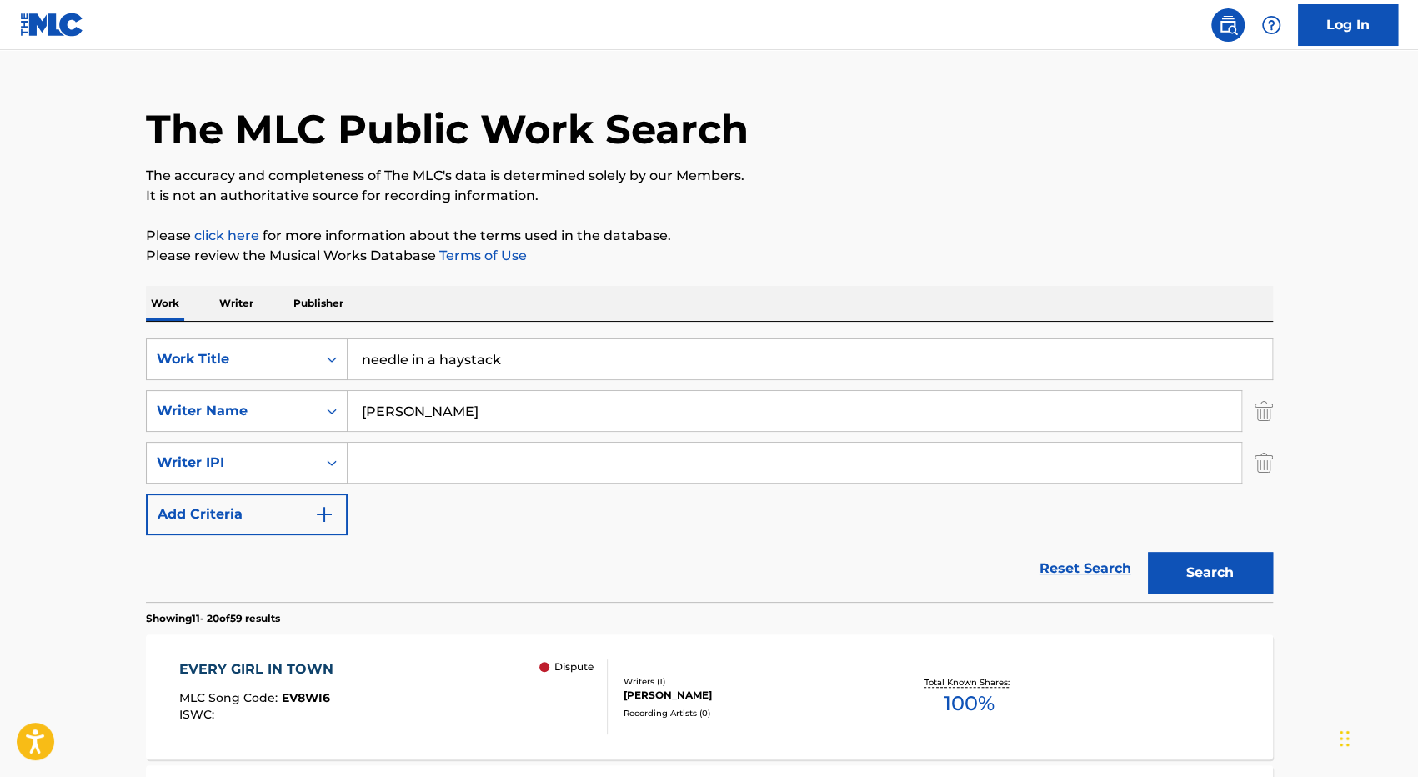
click at [522, 407] on input "[PERSON_NAME]" at bounding box center [795, 411] width 894 height 40
type input "[PERSON_NAME] and [PERSON_NAME]"
click at [1204, 566] on button "Search" at bounding box center [1210, 573] width 125 height 42
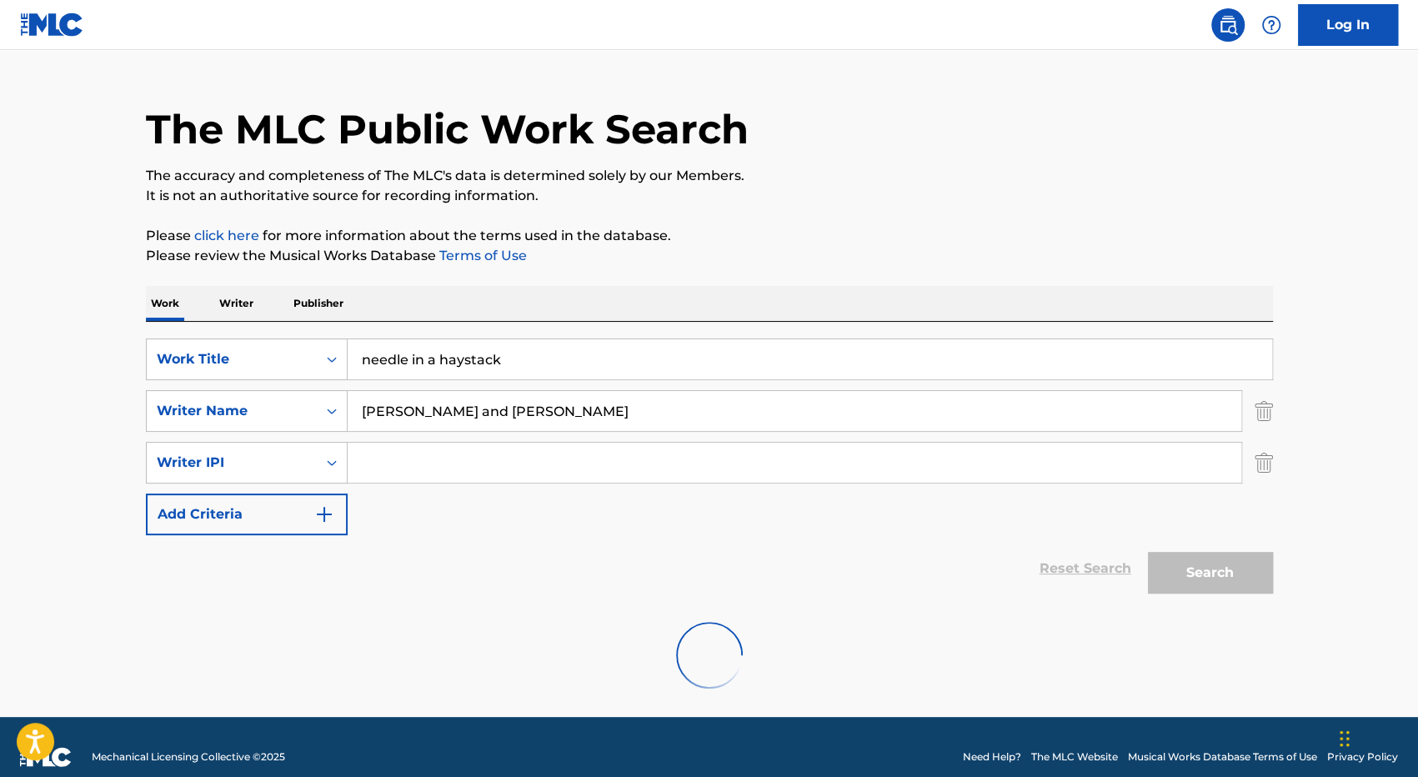
scroll to position [0, 0]
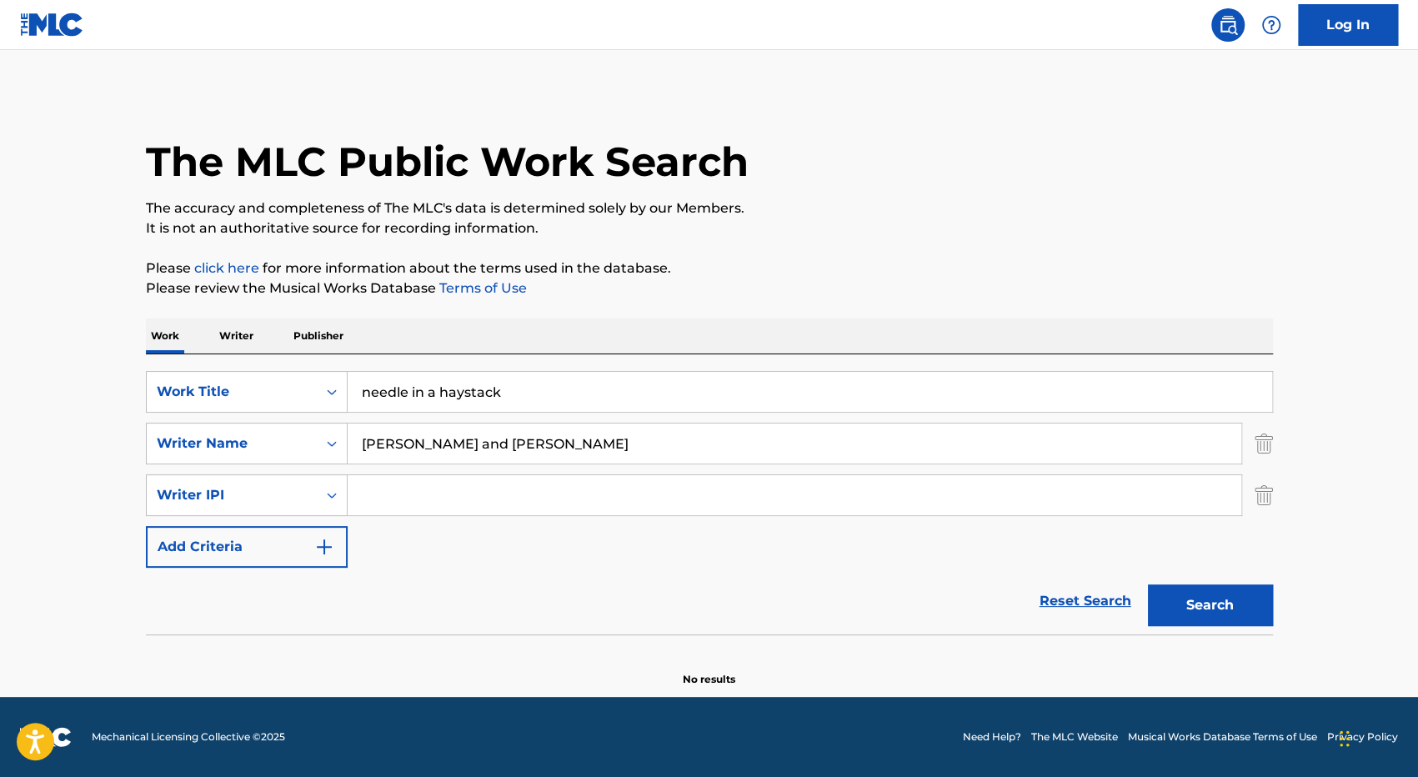
click at [235, 335] on p "Writer" at bounding box center [236, 336] width 44 height 35
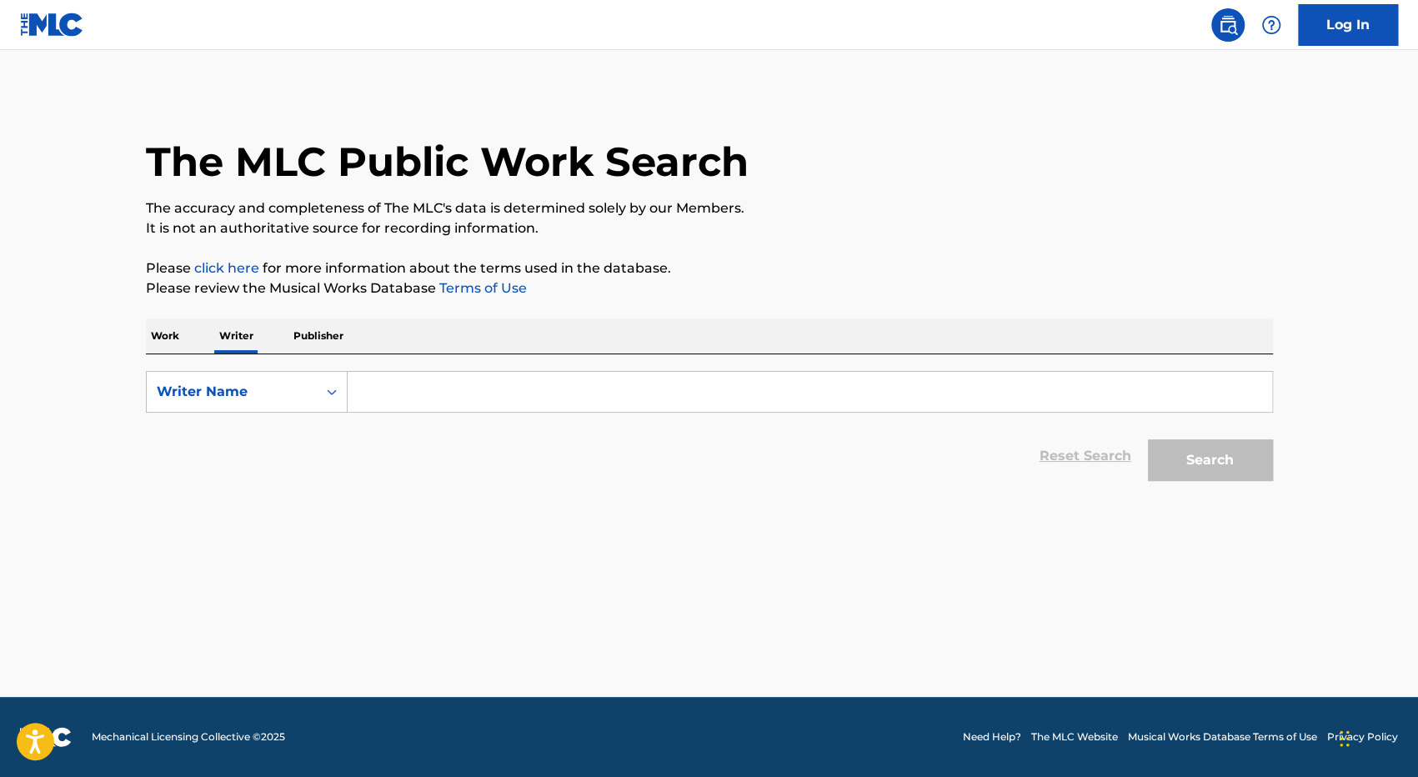
click at [334, 333] on p "Publisher" at bounding box center [319, 336] width 60 height 35
click at [394, 401] on input "Search Form" at bounding box center [810, 392] width 925 height 40
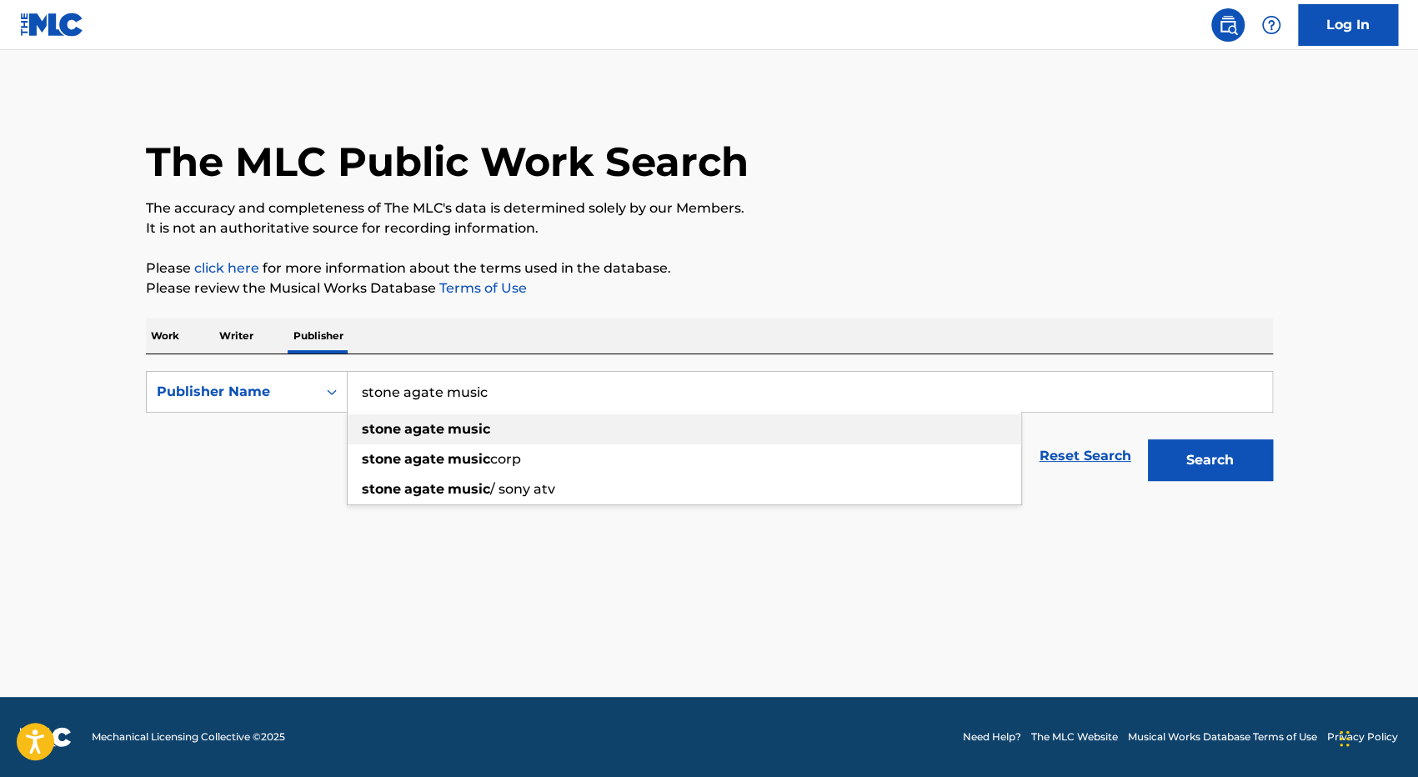
type input "stone agate music"
click at [488, 426] on strong "music" at bounding box center [469, 429] width 43 height 16
click at [1202, 464] on button "Search" at bounding box center [1210, 460] width 125 height 42
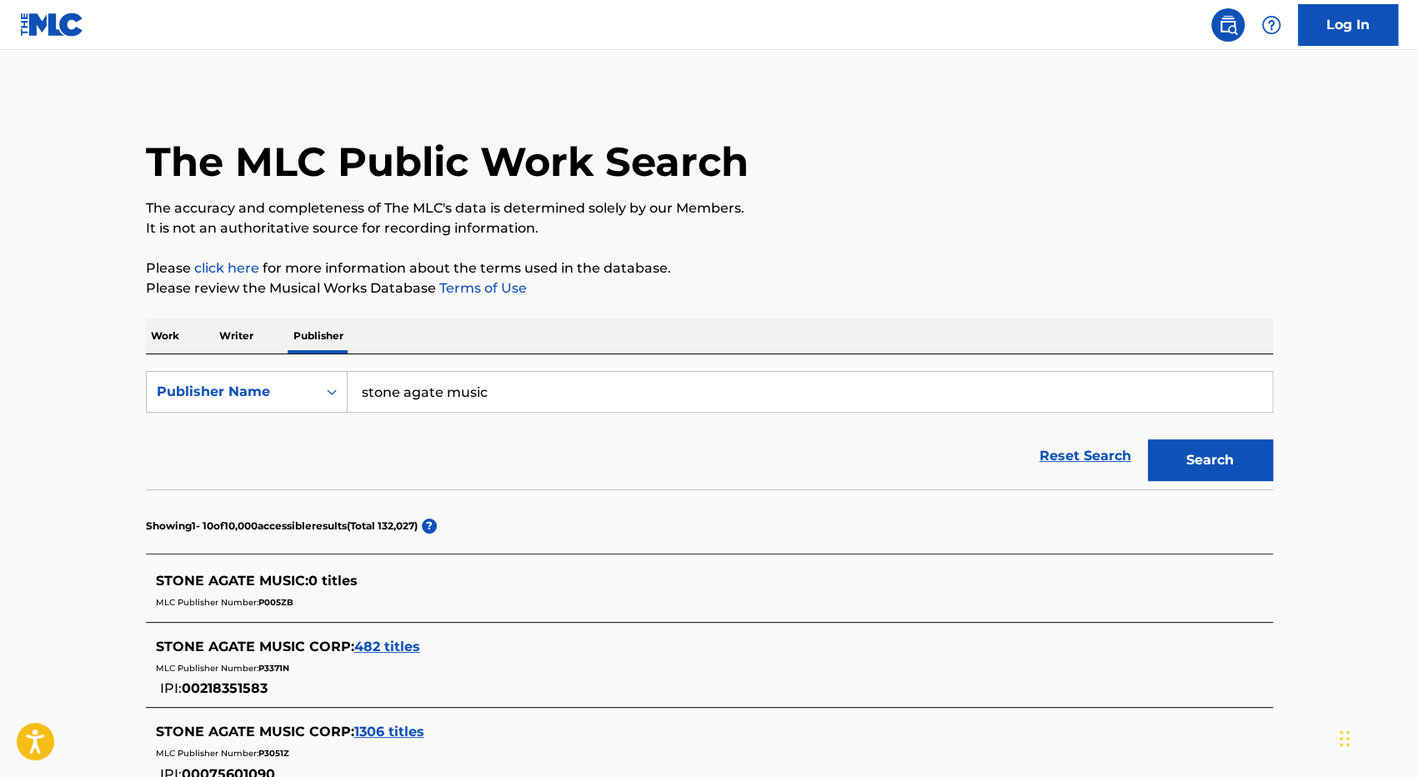
click at [171, 334] on p "Work" at bounding box center [165, 336] width 38 height 35
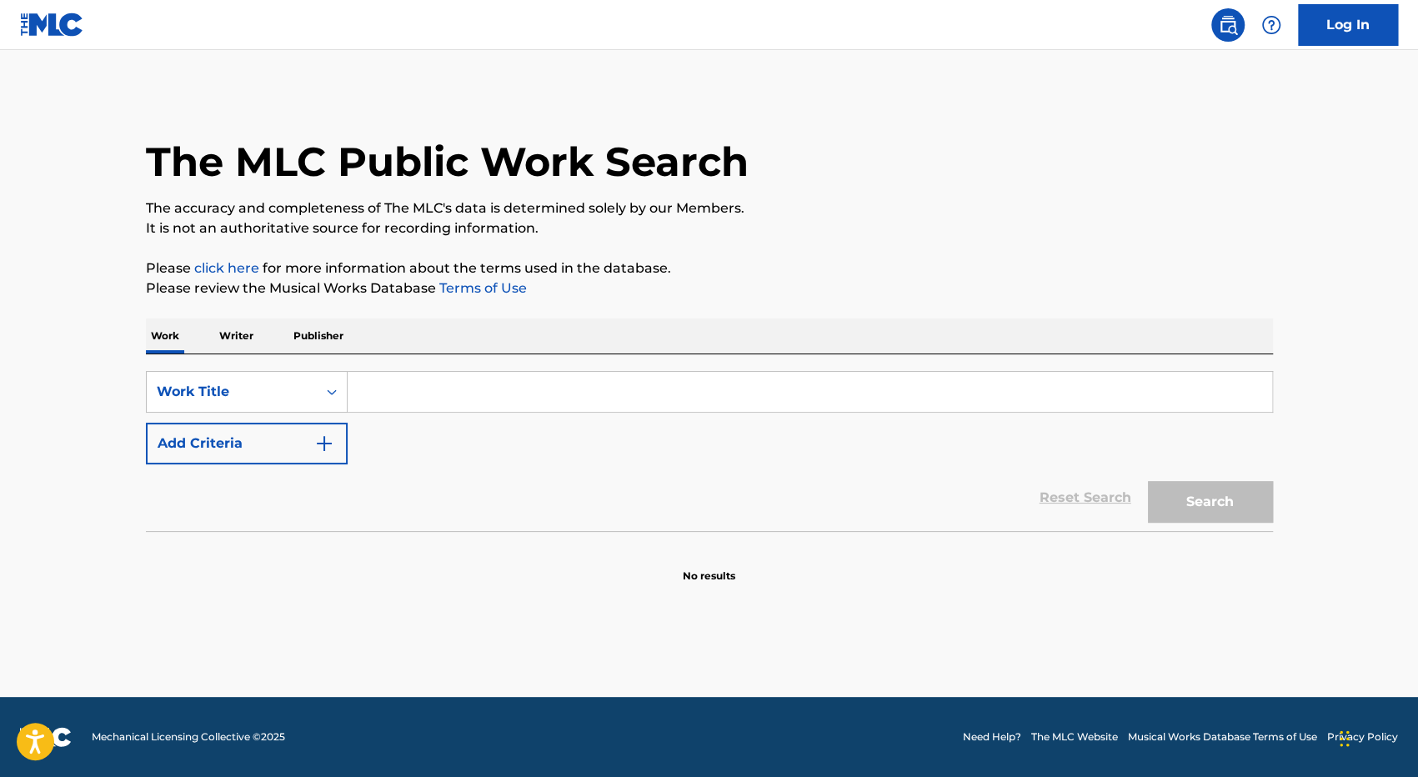
click at [375, 389] on input "Search Form" at bounding box center [810, 392] width 925 height 40
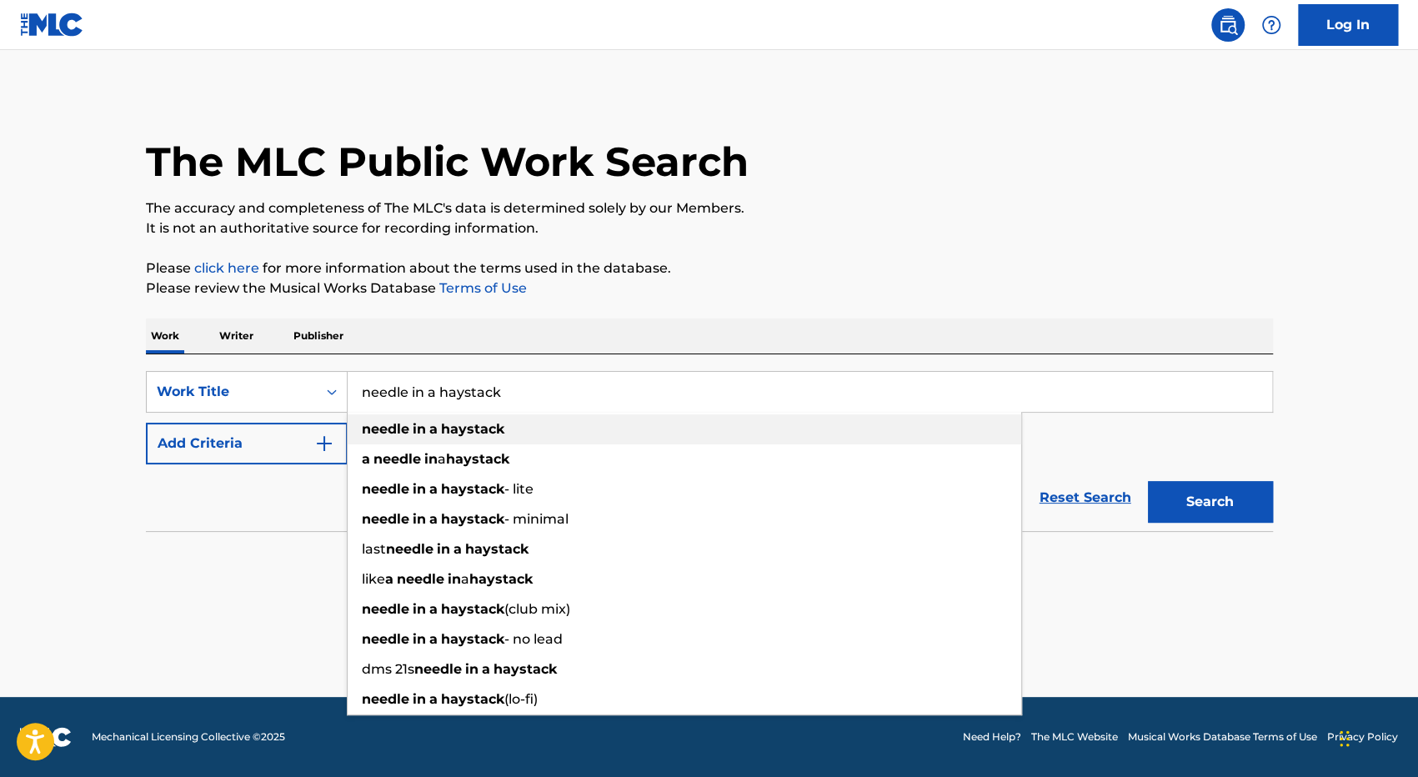
type input "needle in a haystack"
click at [384, 436] on strong "needle" at bounding box center [386, 429] width 48 height 16
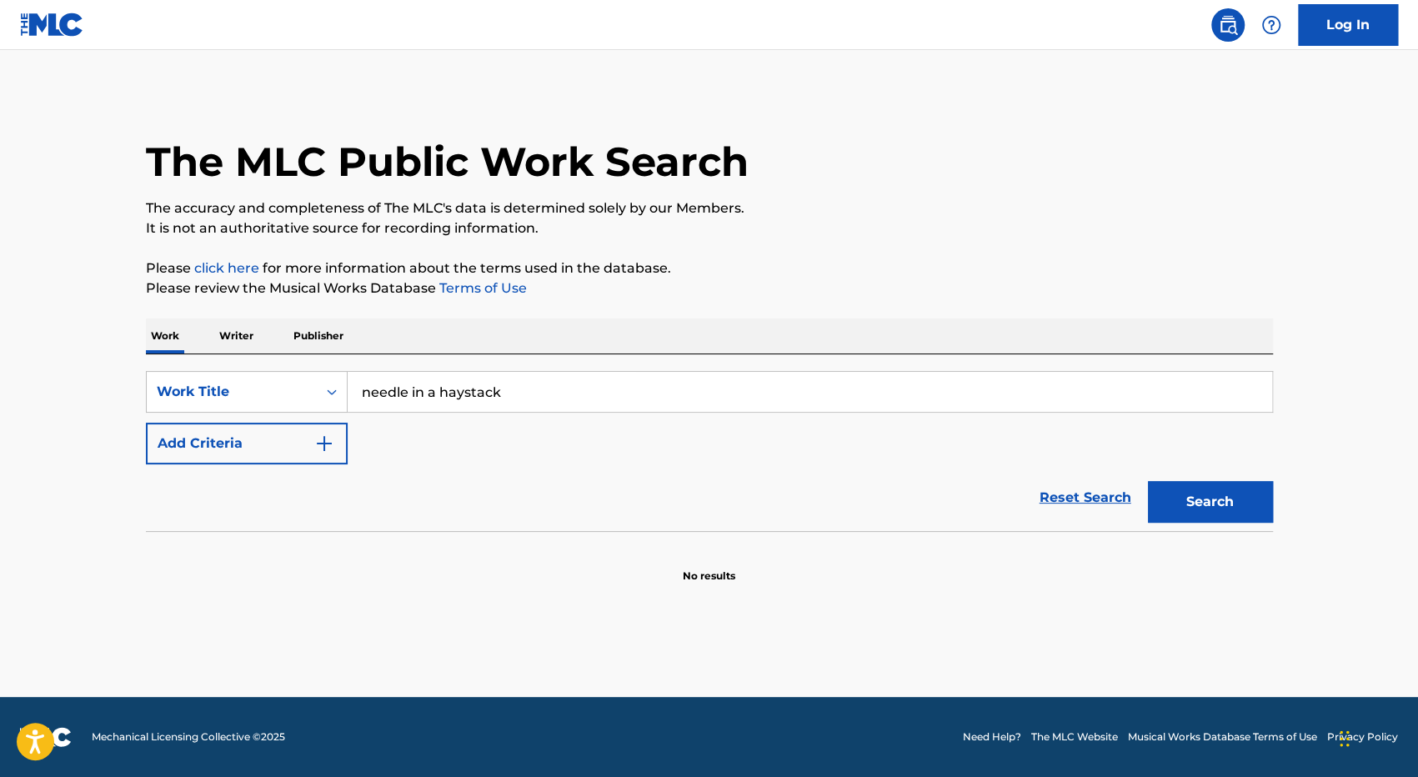
click at [322, 441] on img "Search Form" at bounding box center [324, 444] width 20 height 20
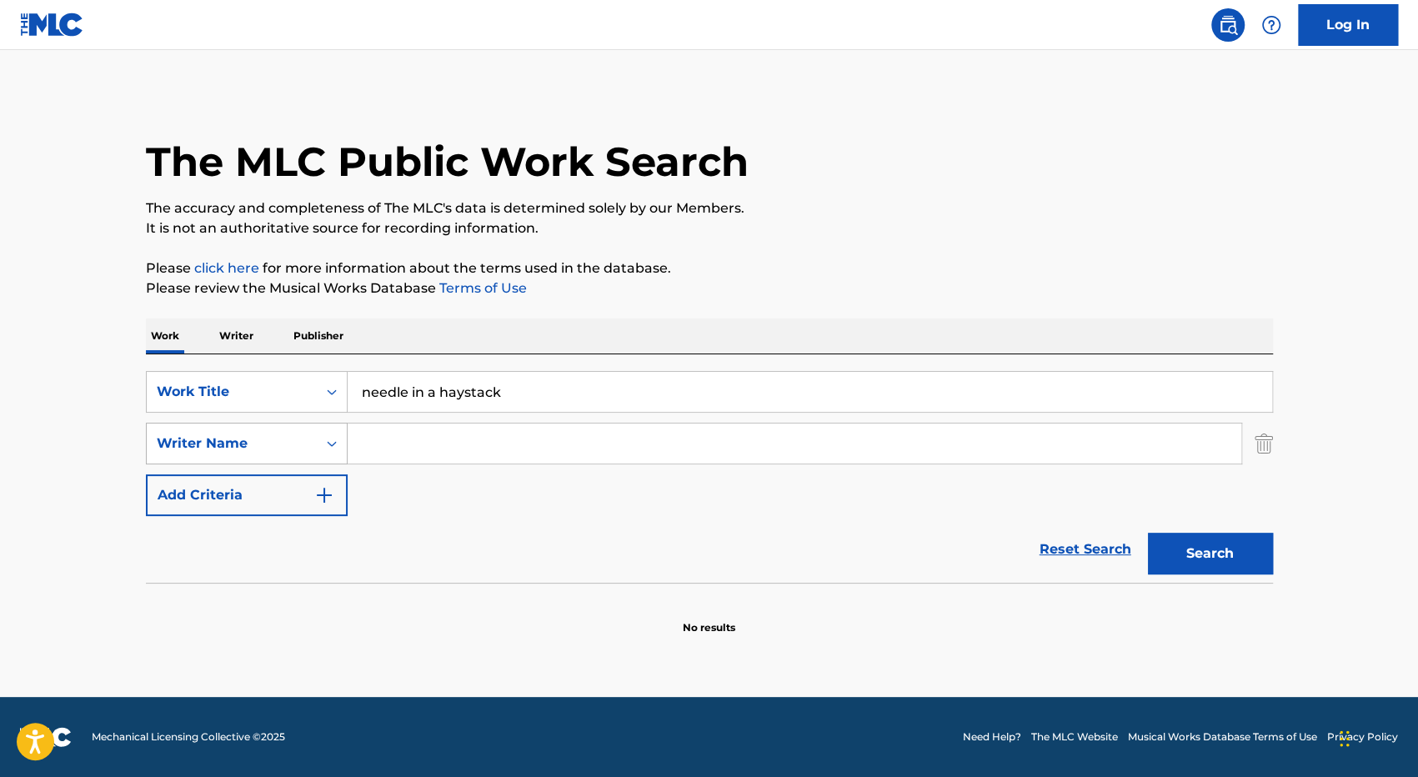
click at [334, 444] on icon "Search Form" at bounding box center [332, 444] width 10 height 6
click at [1224, 555] on button "Search" at bounding box center [1210, 554] width 125 height 42
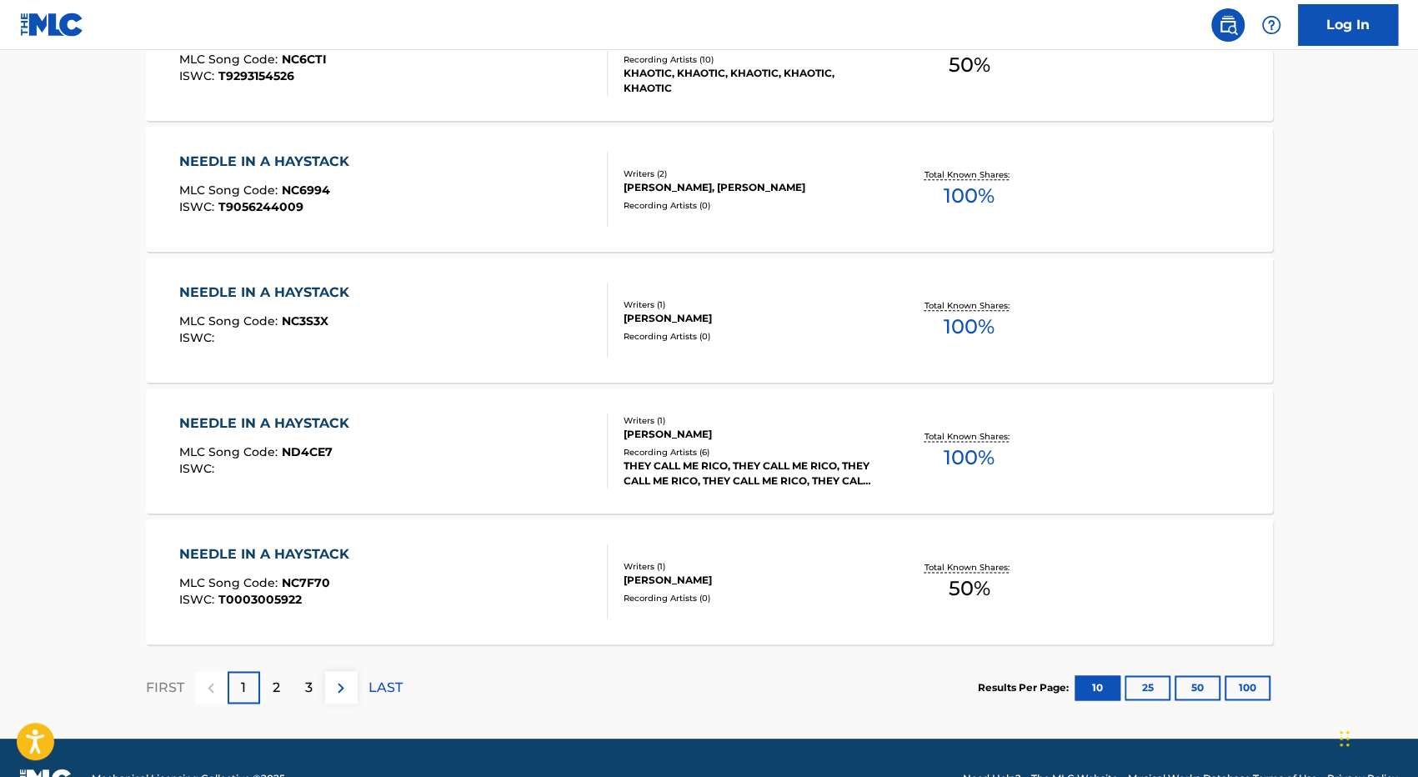
scroll to position [1315, 0]
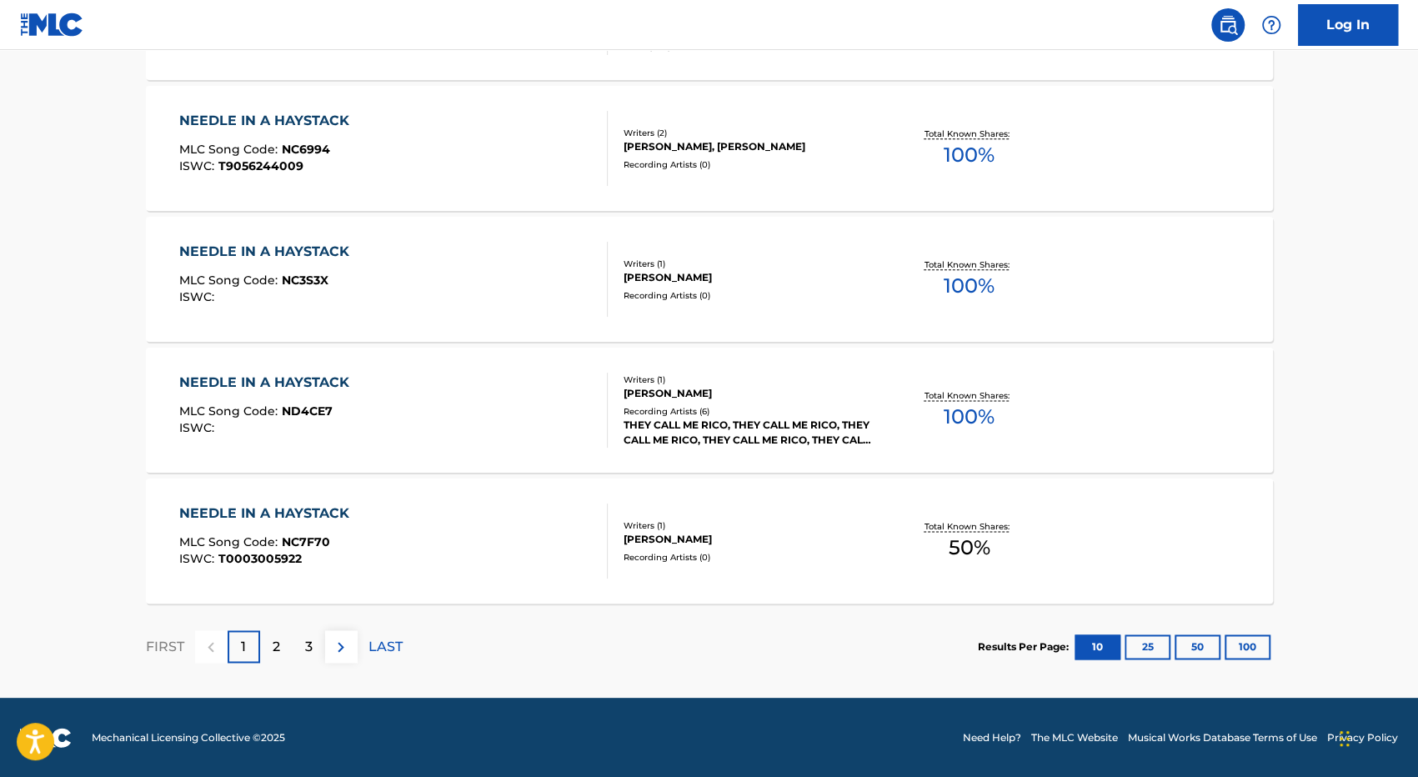
click at [279, 645] on p "2" at bounding box center [277, 647] width 8 height 20
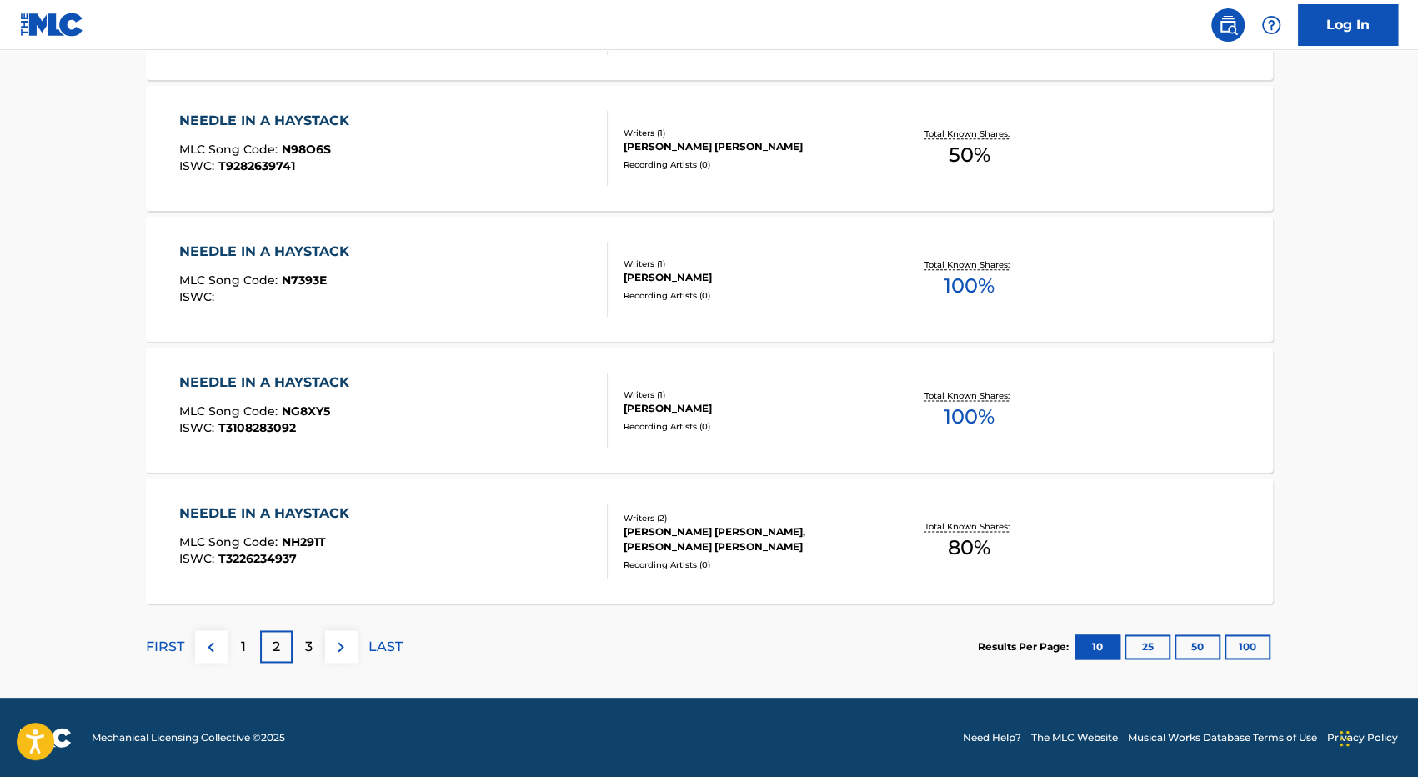
click at [307, 645] on p "3" at bounding box center [309, 647] width 8 height 20
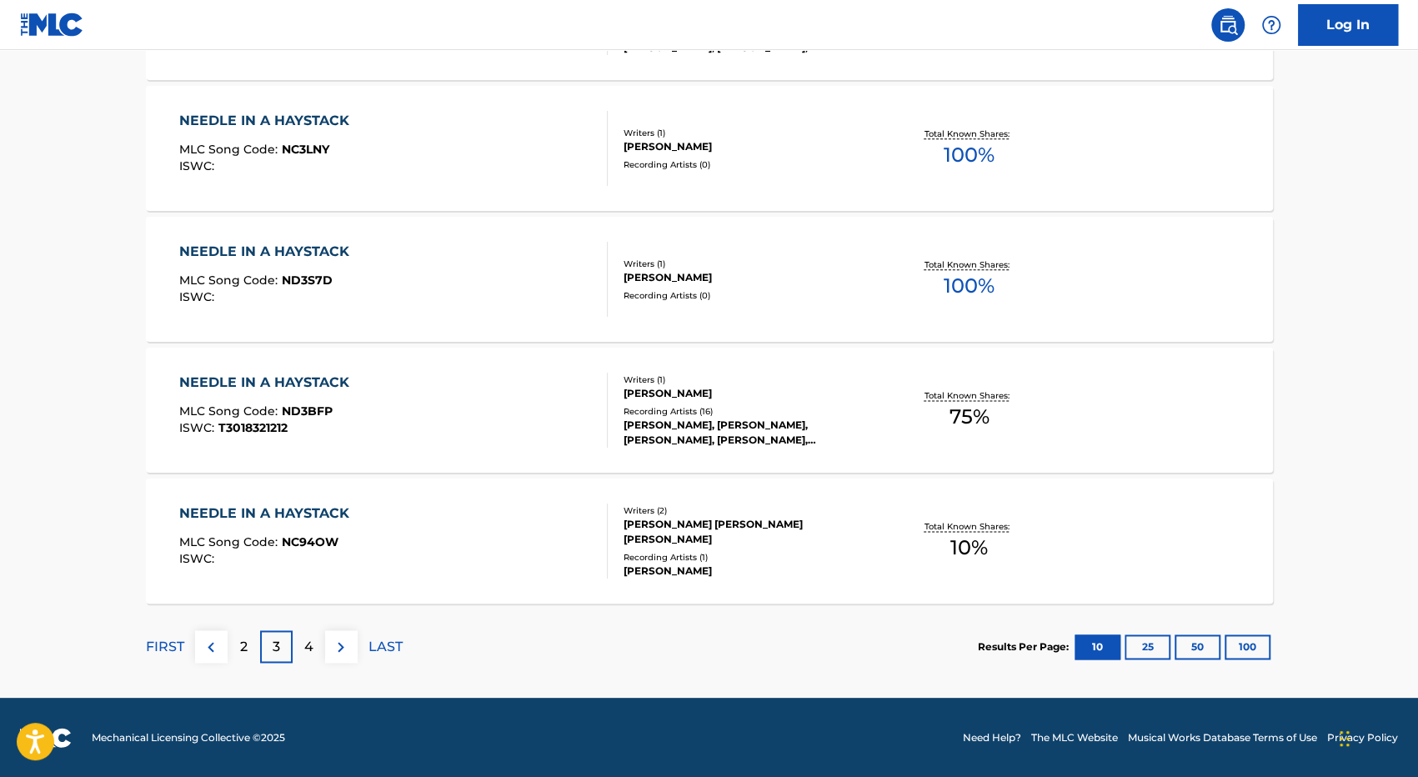
click at [309, 651] on p "4" at bounding box center [308, 647] width 9 height 20
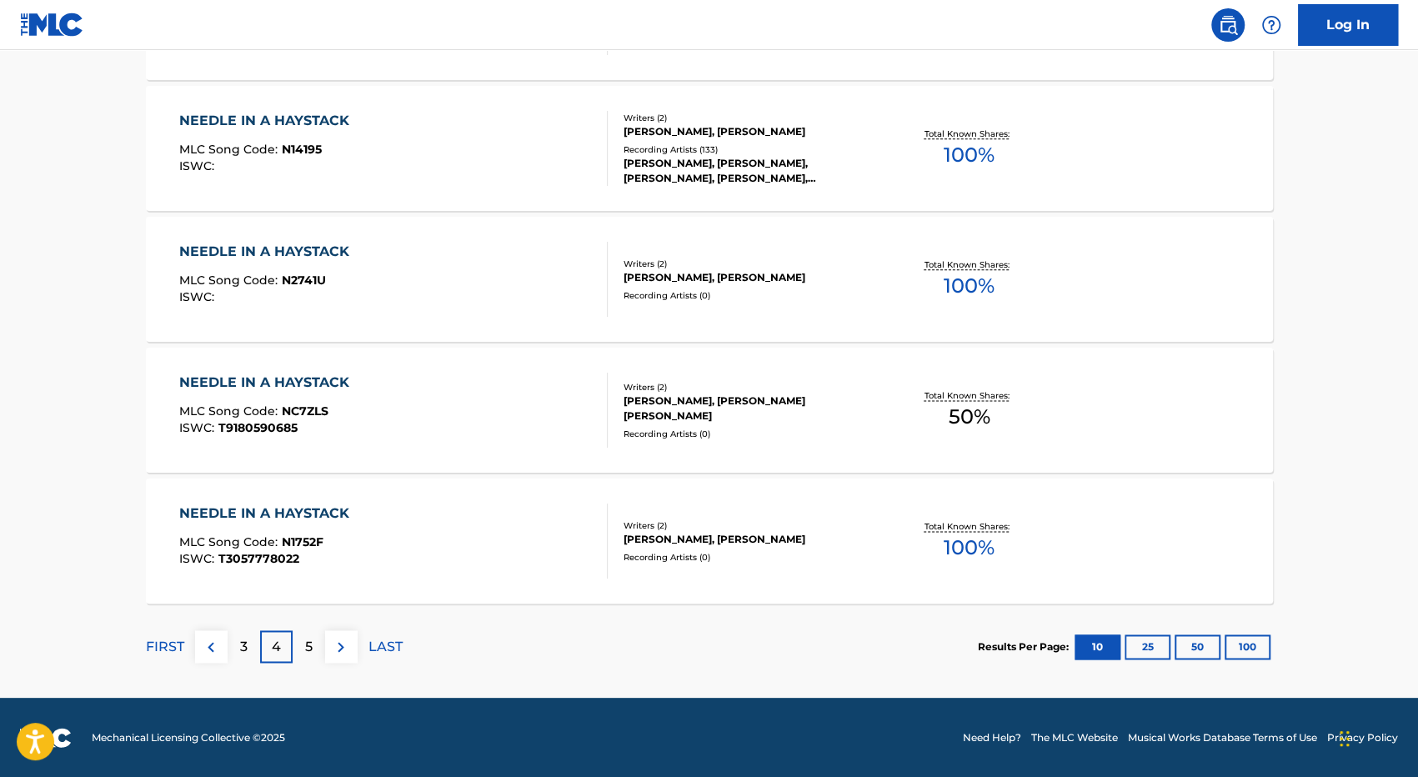
click at [317, 645] on div "5" at bounding box center [309, 646] width 33 height 33
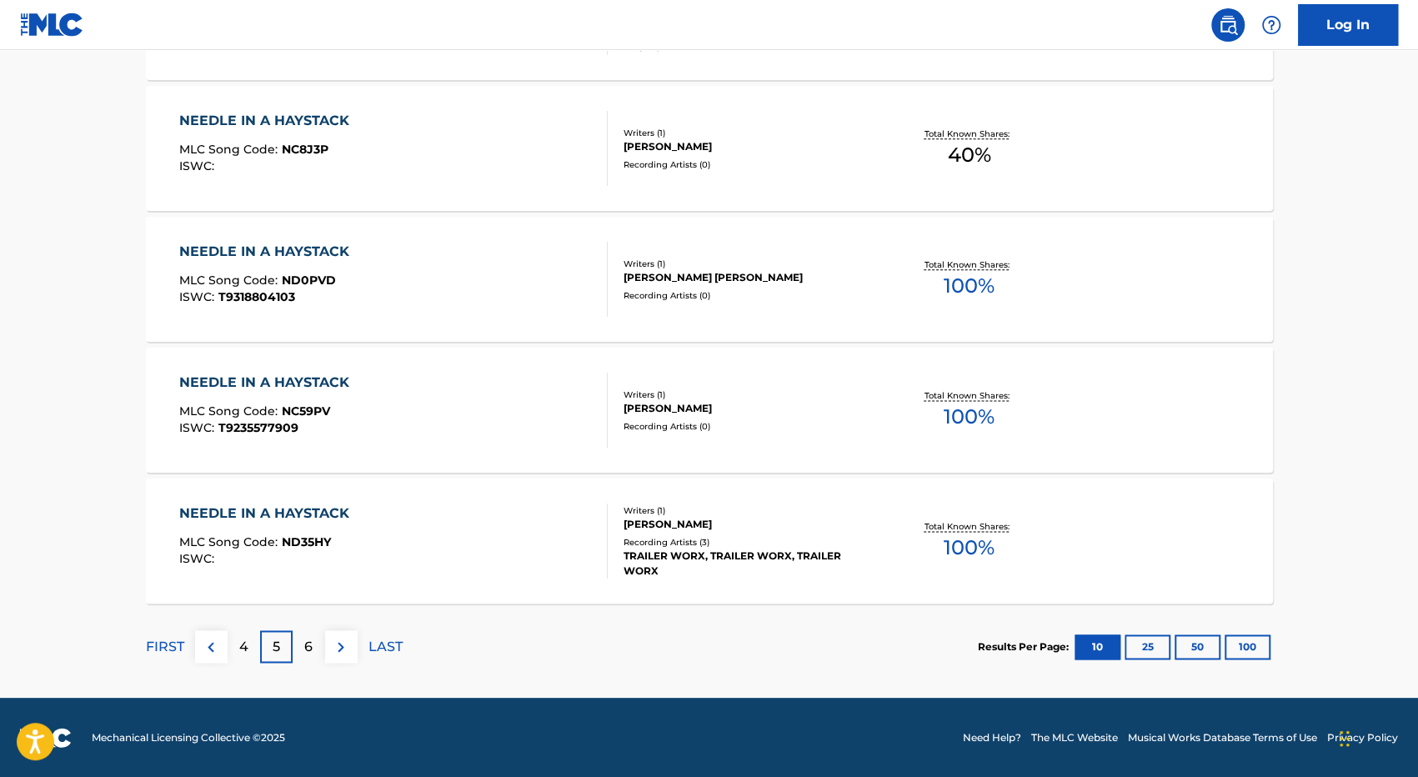
click at [308, 649] on p "6" at bounding box center [308, 647] width 8 height 20
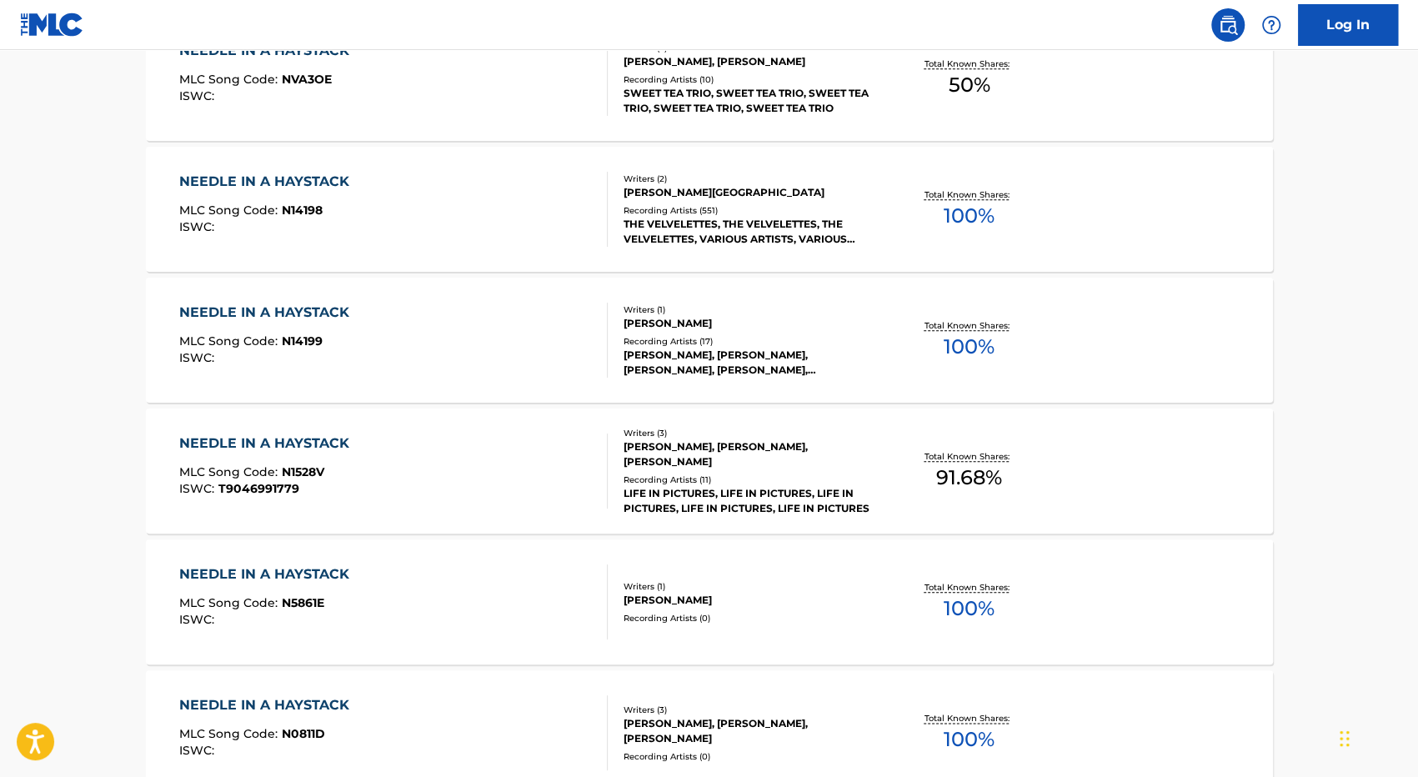
scroll to position [898, 0]
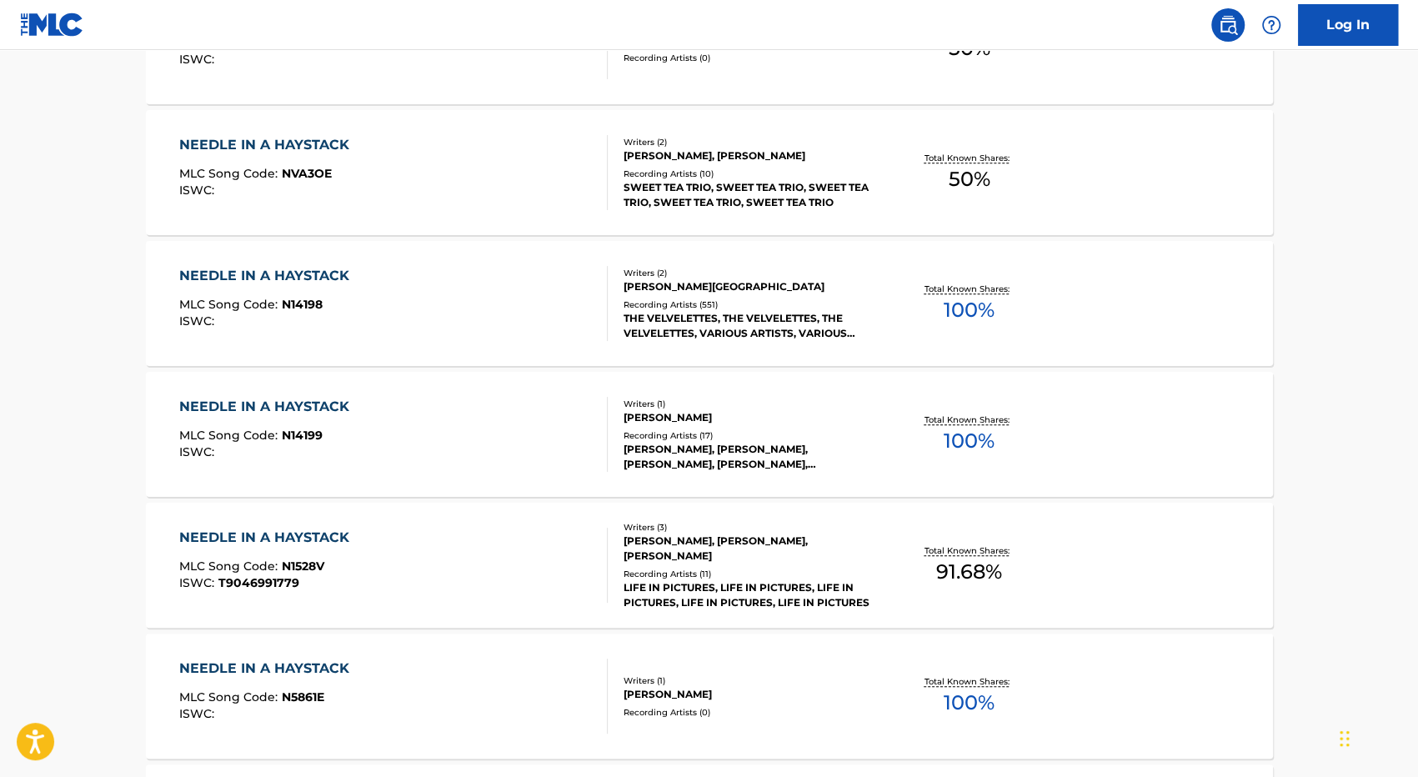
click at [710, 323] on div "THE VELVELETTES, THE VELVELETTES, THE VELVELETTES, VARIOUS ARTISTS, VARIOUS ART…" at bounding box center [750, 326] width 252 height 30
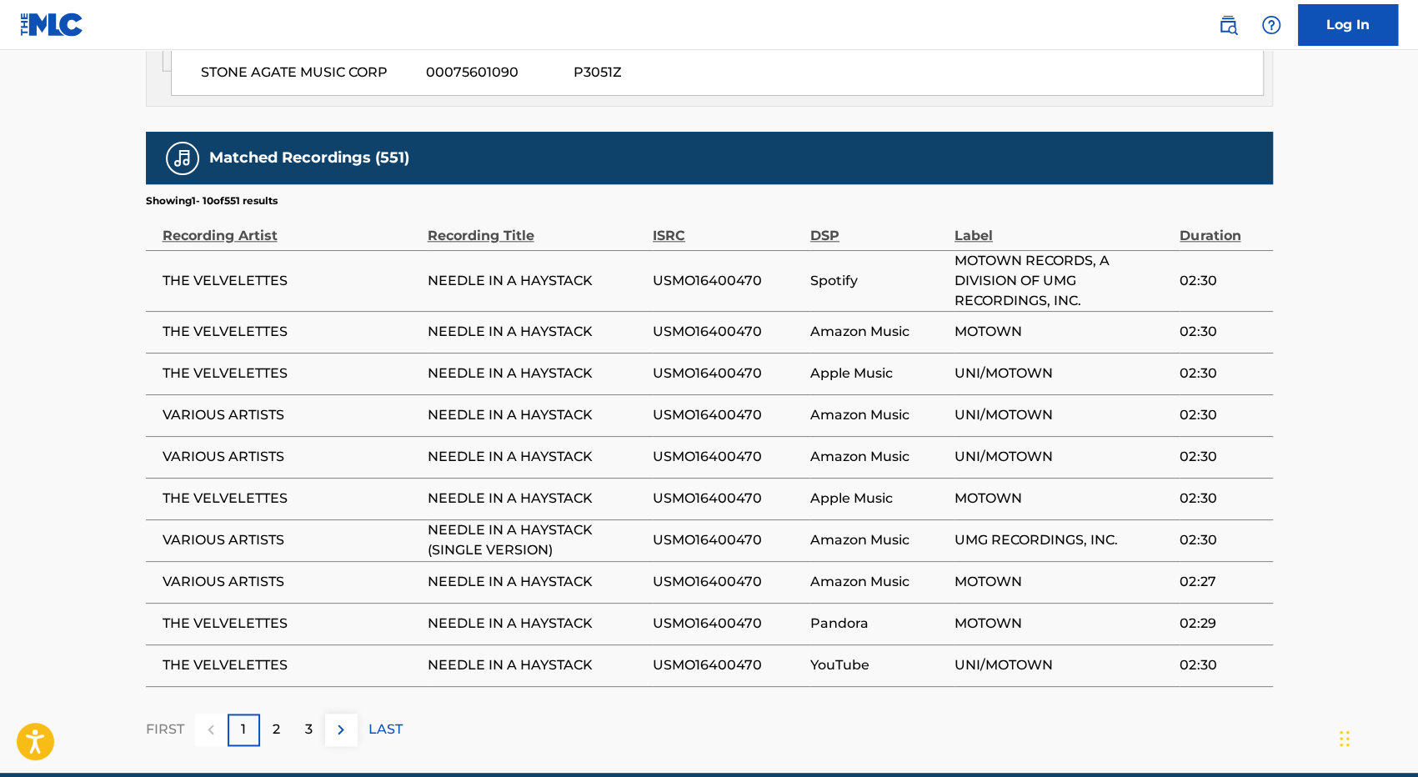
scroll to position [1124, 0]
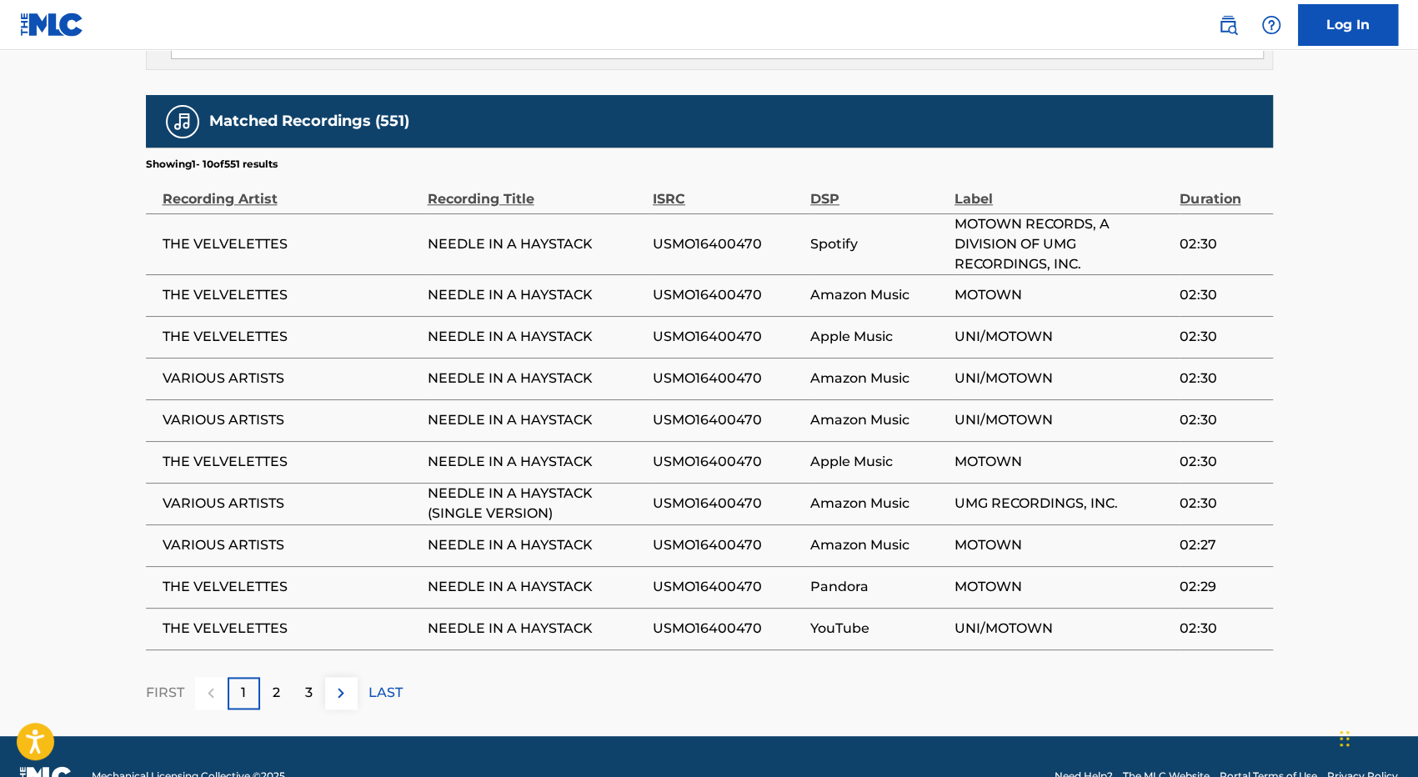
click at [275, 683] on p "2" at bounding box center [277, 693] width 8 height 20
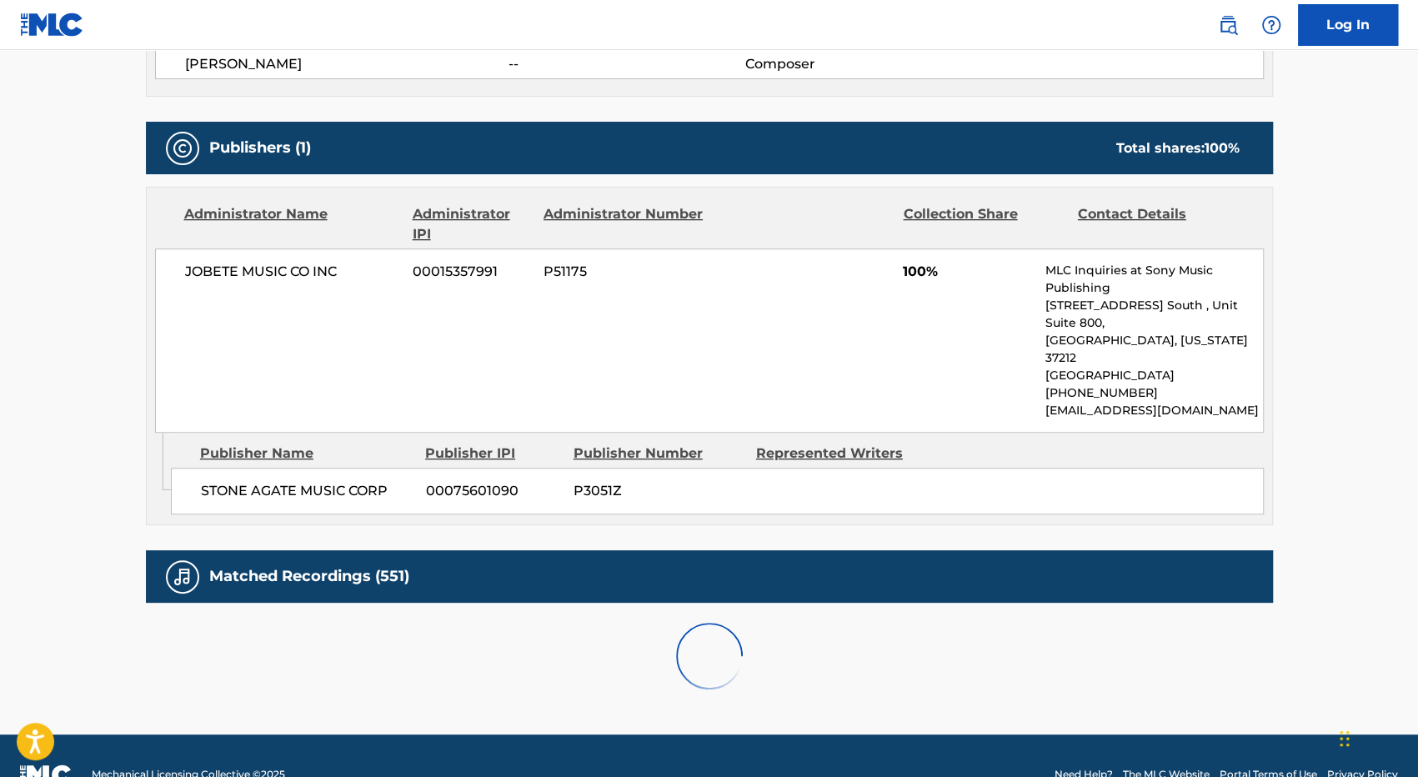
scroll to position [1106, 0]
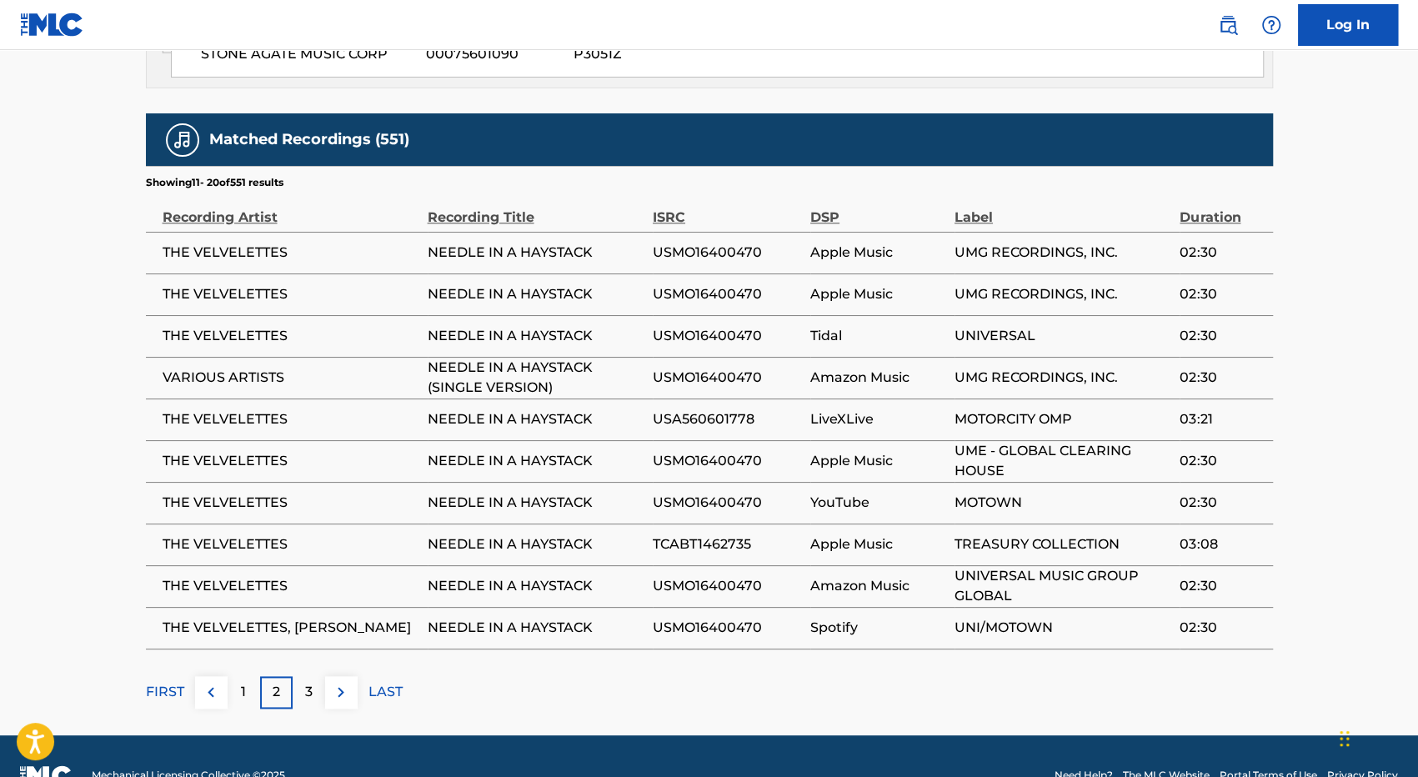
click at [312, 682] on p "3" at bounding box center [309, 692] width 8 height 20
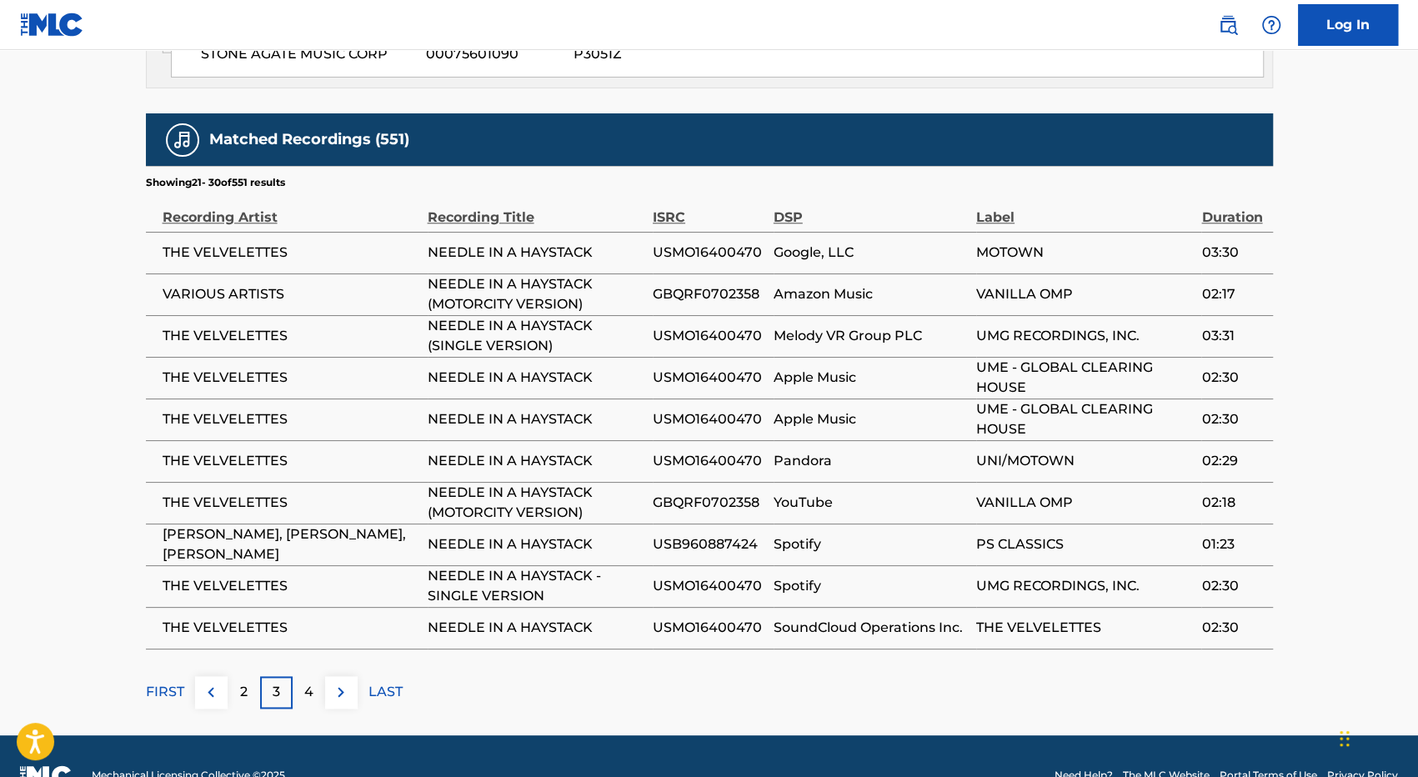
click at [312, 682] on p "4" at bounding box center [308, 692] width 9 height 20
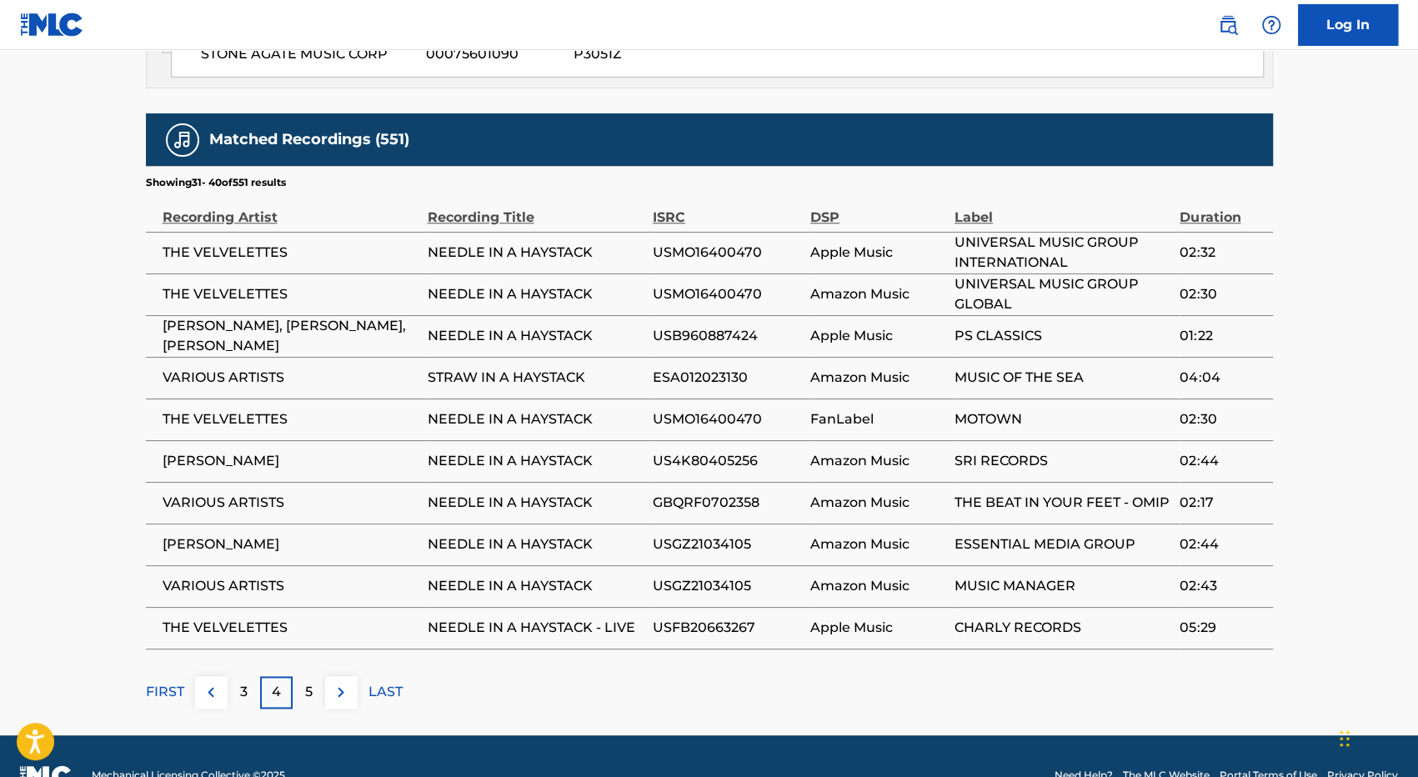
click at [312, 682] on p "5" at bounding box center [309, 692] width 8 height 20
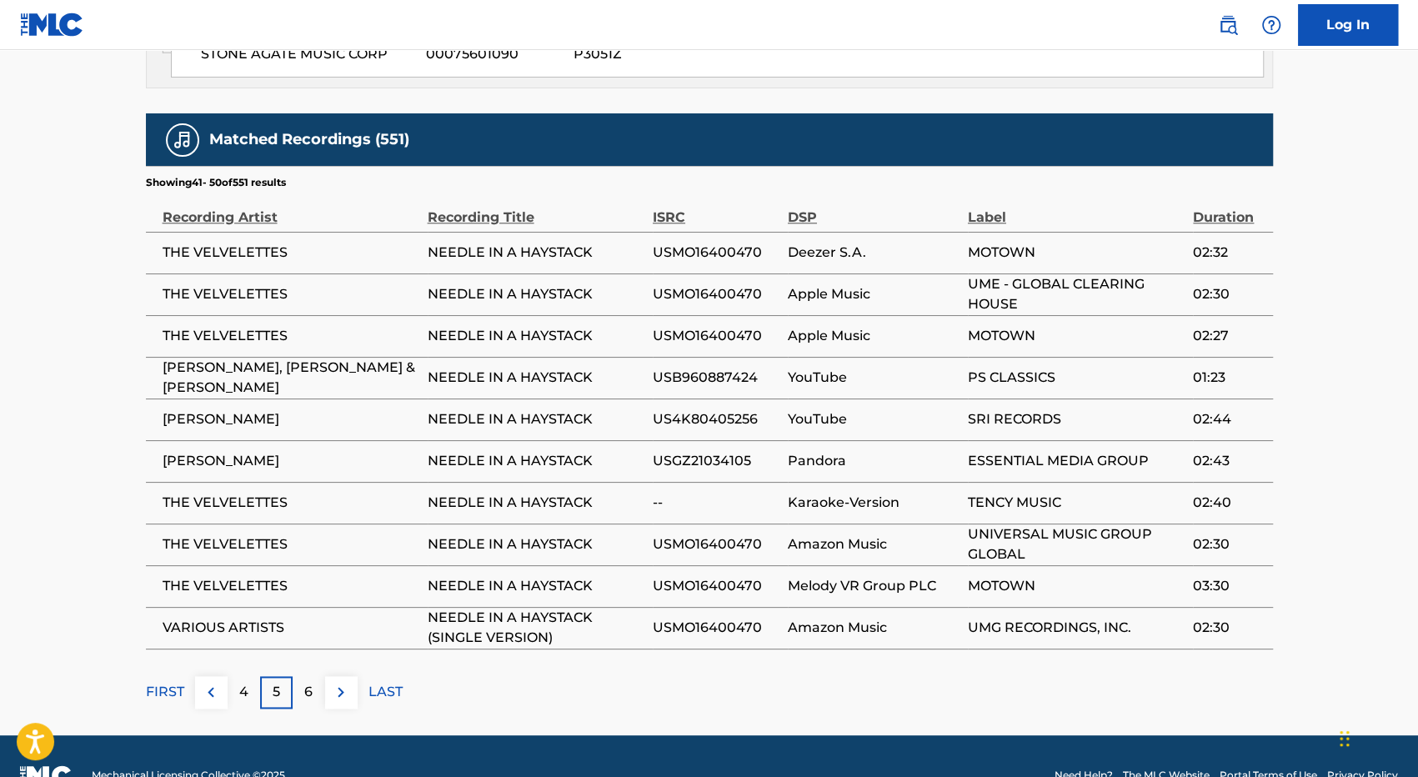
click at [168, 682] on p "FIRST" at bounding box center [165, 692] width 38 height 20
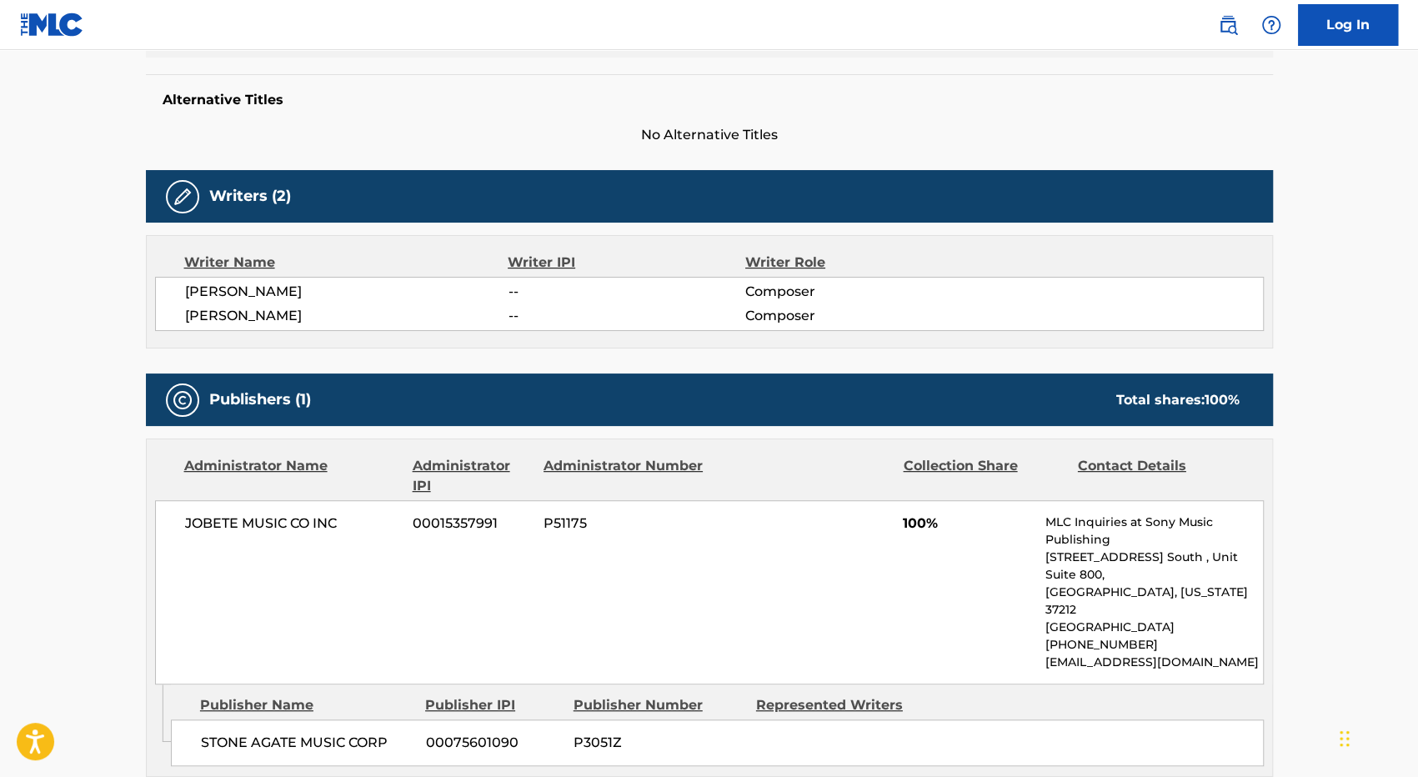
scroll to position [751, 0]
